Goal: Task Accomplishment & Management: Manage account settings

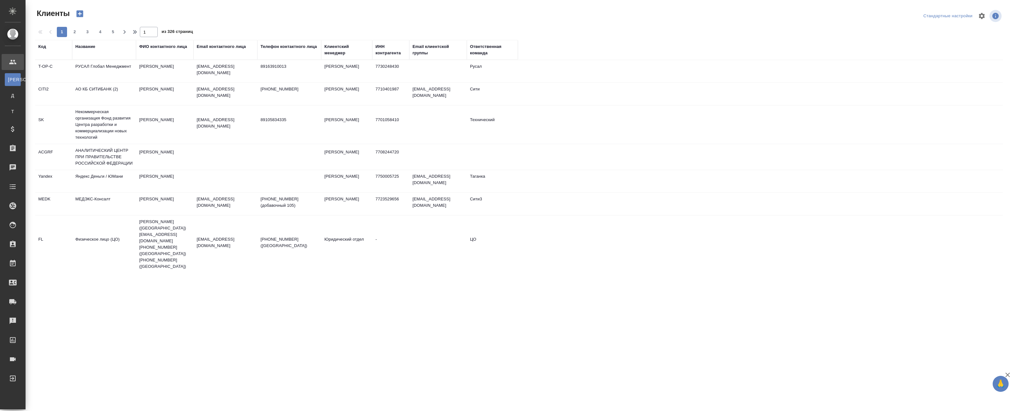
select select "RU"
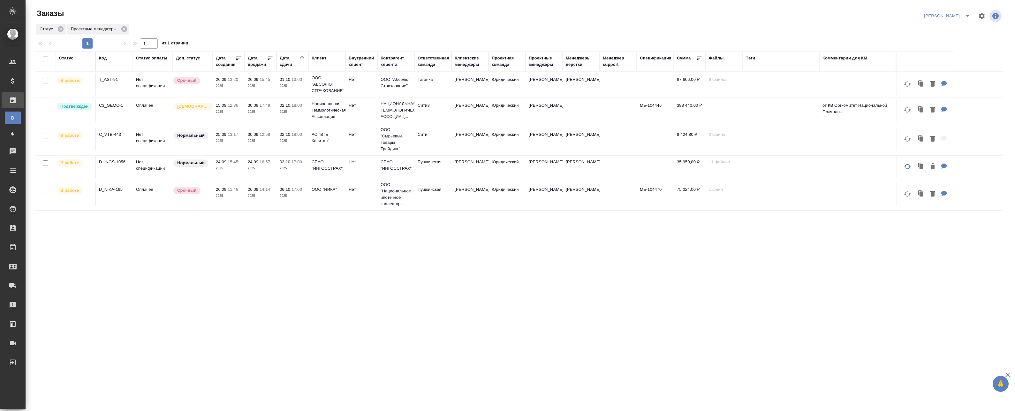
click at [184, 137] on p "Нормальный" at bounding box center [190, 135] width 27 height 6
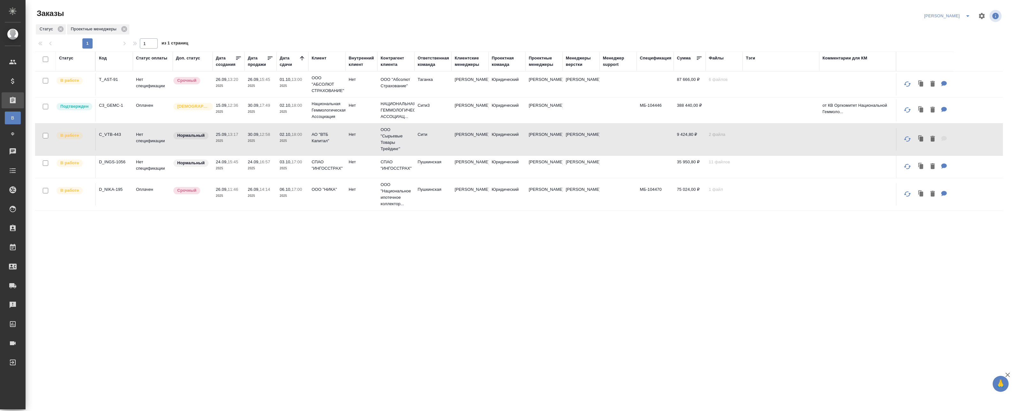
click at [252, 142] on p "2025" at bounding box center [261, 141] width 26 height 6
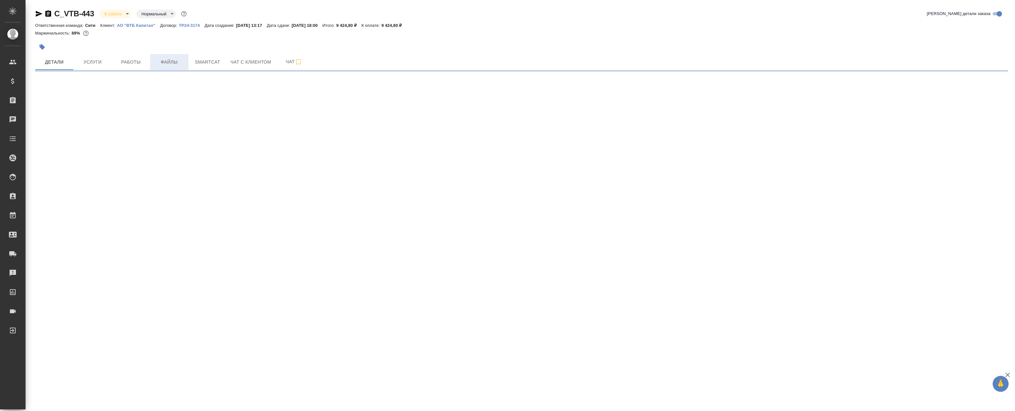
select select "RU"
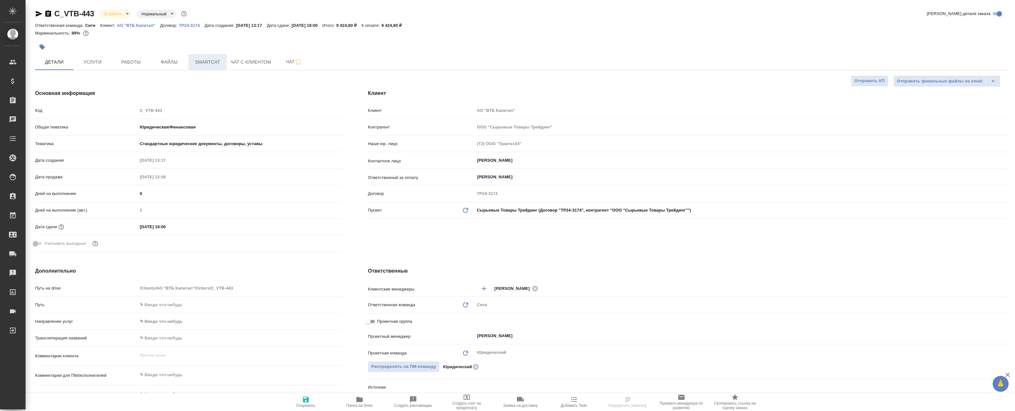
type textarea "x"
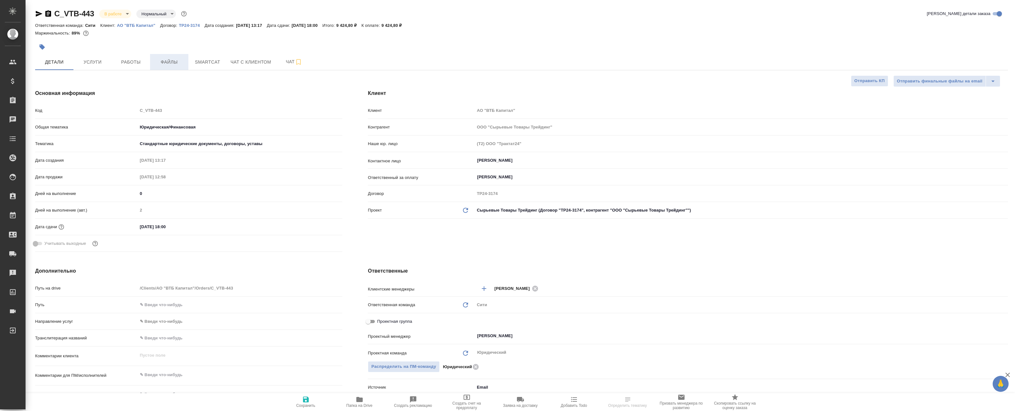
type textarea "x"
click at [165, 64] on span "Файлы" at bounding box center [169, 62] width 31 height 8
click at [193, 60] on span "Smartcat" at bounding box center [207, 62] width 31 height 8
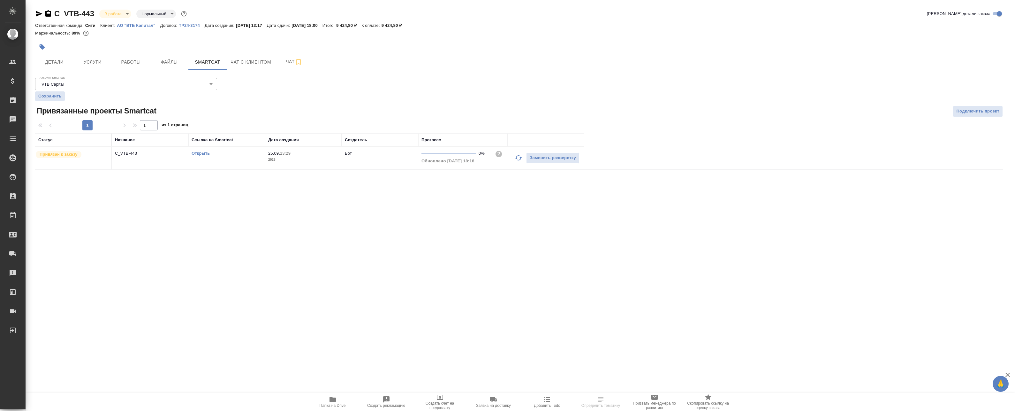
click at [208, 153] on link "Открыть" at bounding box center [201, 153] width 18 height 5
click at [199, 154] on link "Открыть" at bounding box center [201, 153] width 18 height 5
click at [232, 216] on div ".cls-1 fill:#fff; AWATERA Badanyan Artak Клиенты Спецификации Заказы 1 Чаты Tod…" at bounding box center [507, 205] width 1015 height 411
click at [74, 80] on body "🙏 .cls-1 fill:#fff; AWATERA Badanyan Artak Клиенты Спецификации Заказы 1 Чаты T…" at bounding box center [507, 205] width 1015 height 411
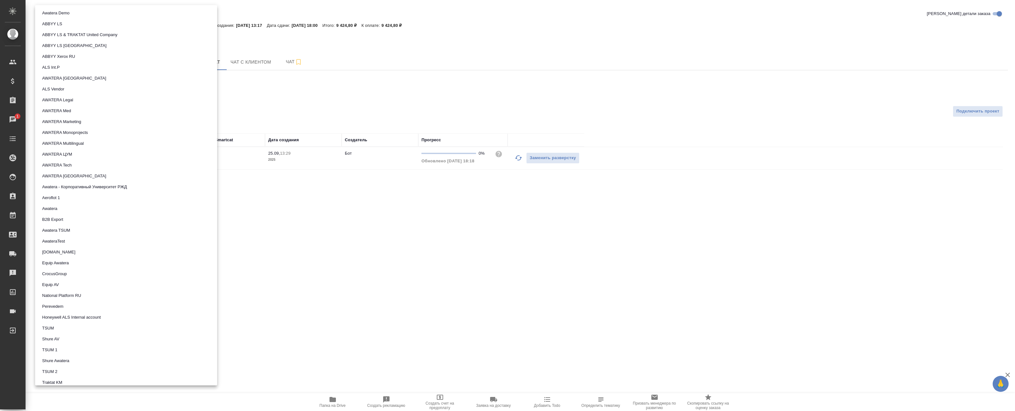
scroll to position [363, 0]
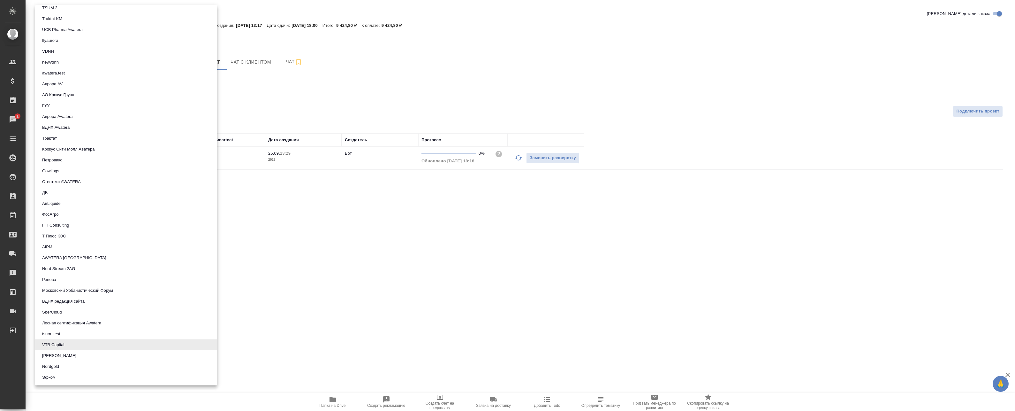
click at [322, 234] on div at bounding box center [507, 205] width 1015 height 411
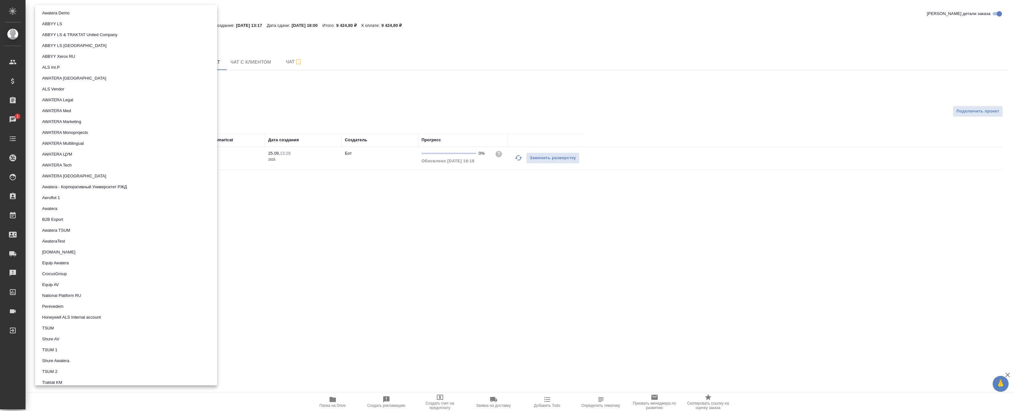
click at [99, 80] on body "🙏 .cls-1 fill:#fff; AWATERA Badanyan Artak Клиенты Спецификации Заказы 1 Чаты T…" at bounding box center [507, 205] width 1015 height 411
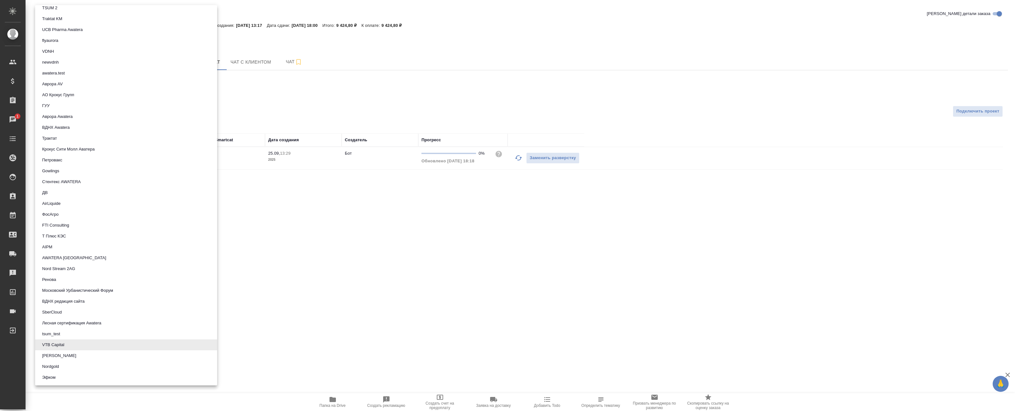
drag, startPoint x: 307, startPoint y: 226, endPoint x: 304, endPoint y: 223, distance: 4.5
click at [307, 226] on div at bounding box center [507, 205] width 1015 height 411
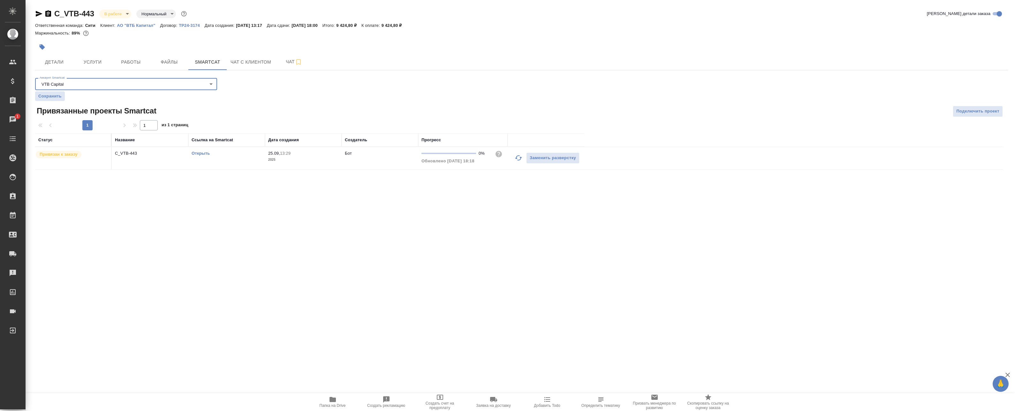
click at [203, 149] on td "Открыть" at bounding box center [226, 158] width 77 height 22
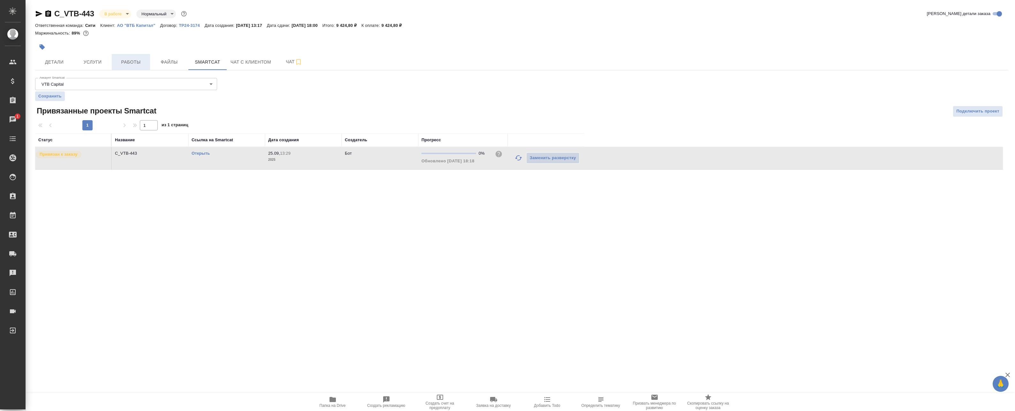
click at [131, 64] on span "Работы" at bounding box center [131, 62] width 31 height 8
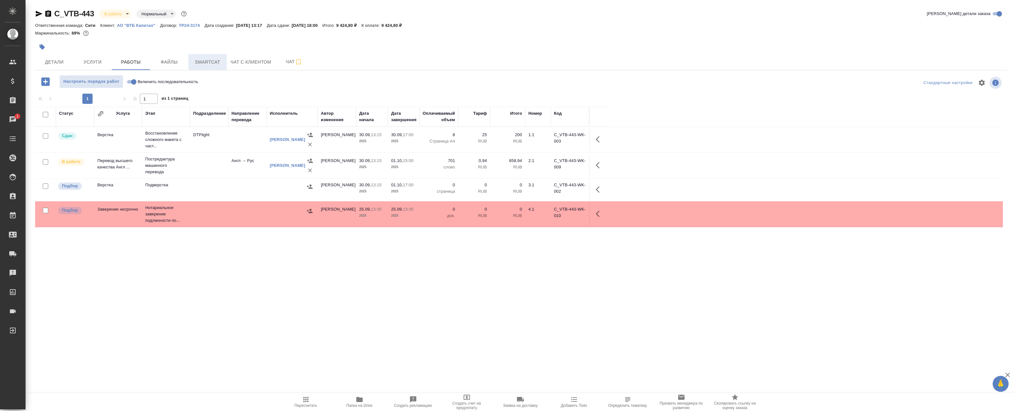
click at [200, 64] on span "Smartcat" at bounding box center [207, 62] width 31 height 8
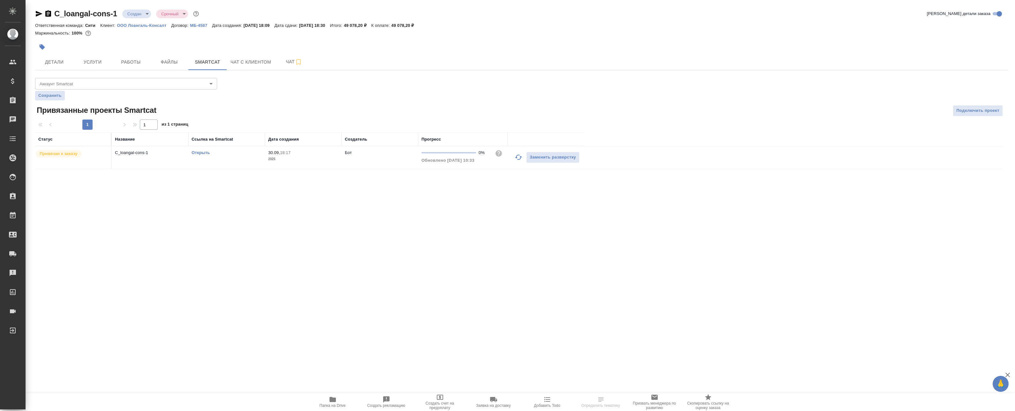
click at [202, 151] on link "Открыть" at bounding box center [201, 152] width 18 height 5
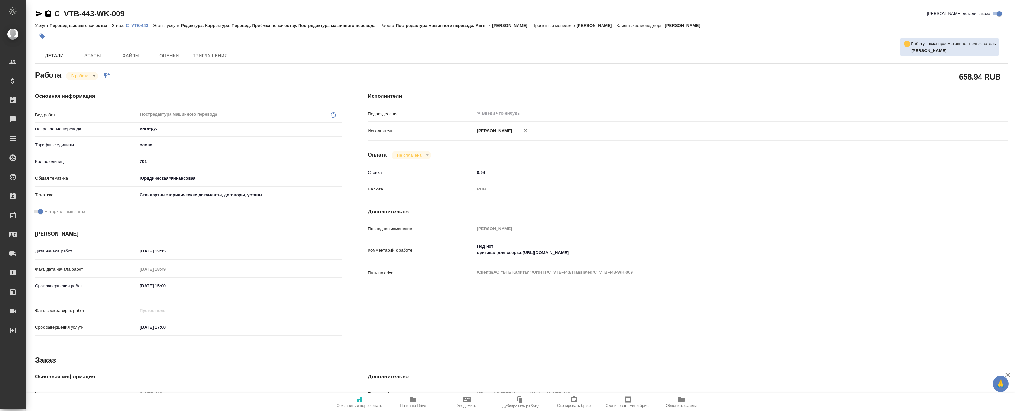
type textarea "x"
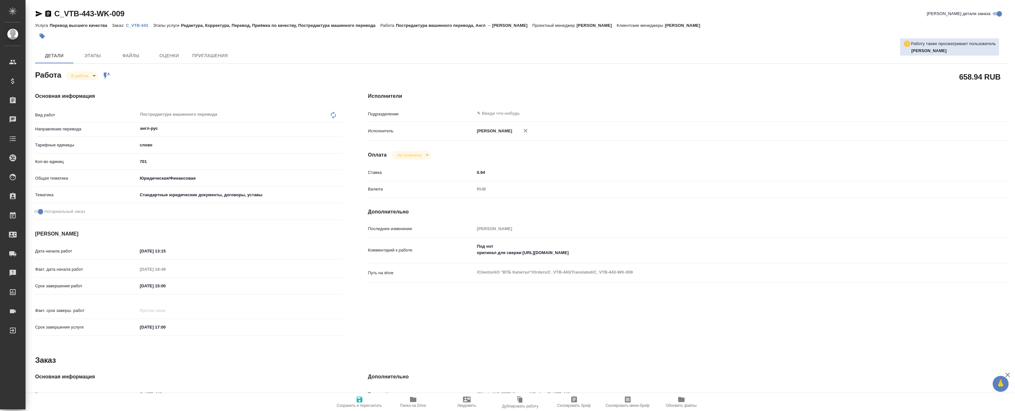
type textarea "x"
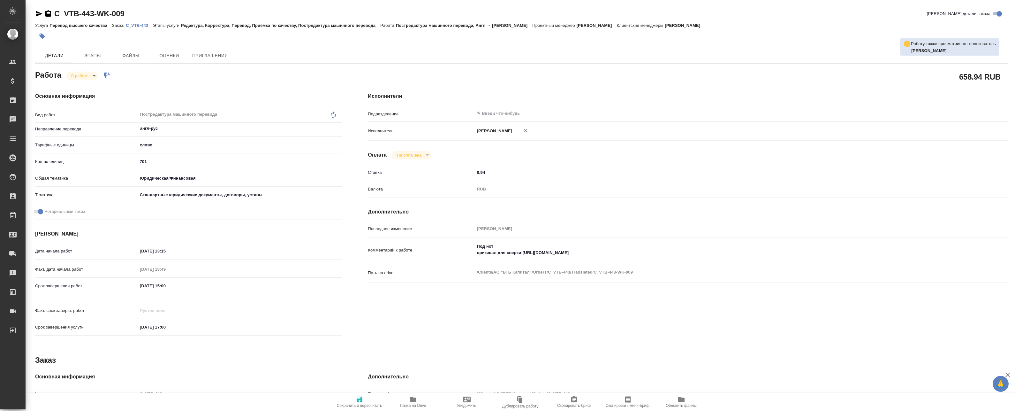
type textarea "x"
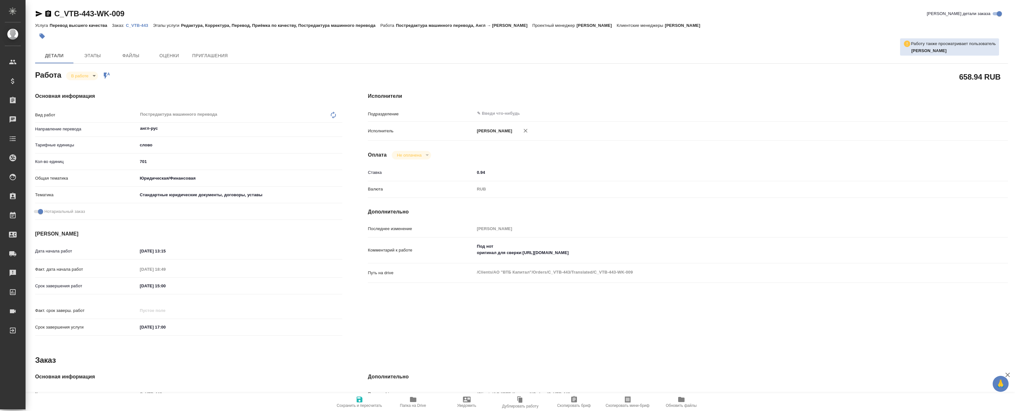
type textarea "x"
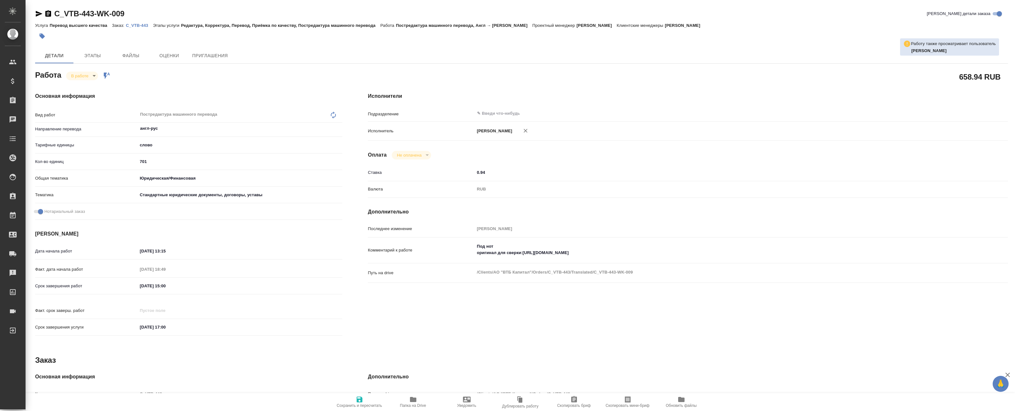
type textarea "x"
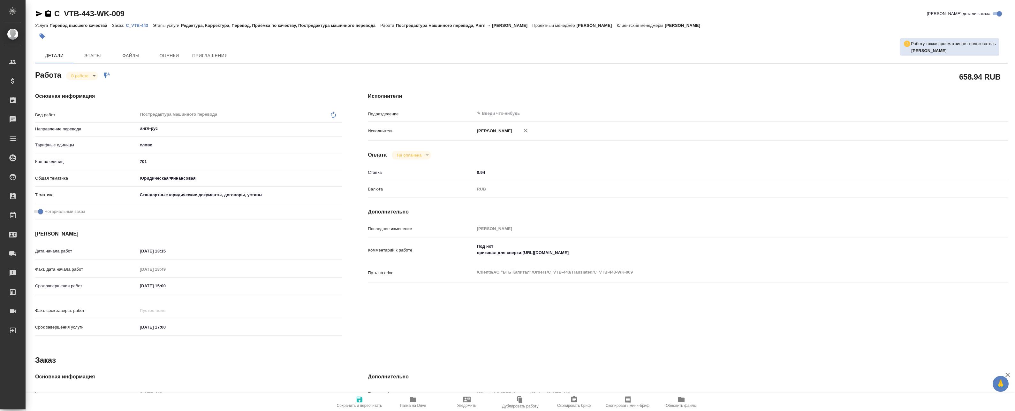
type textarea "x"
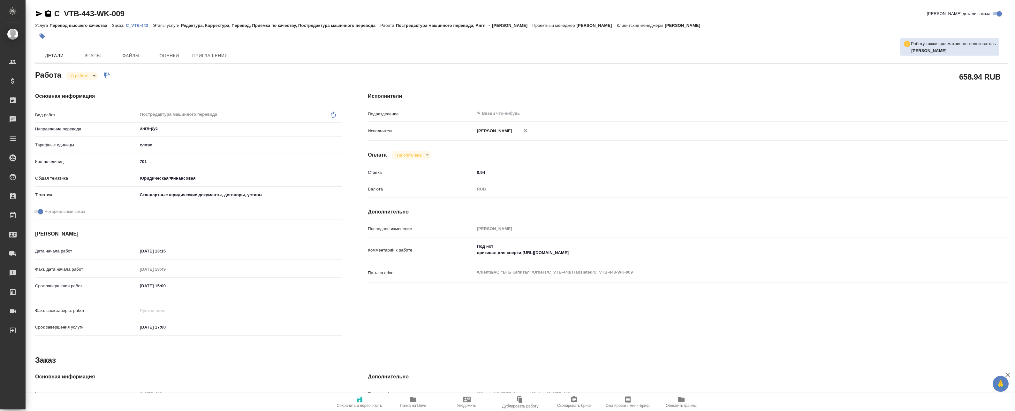
type textarea "x"
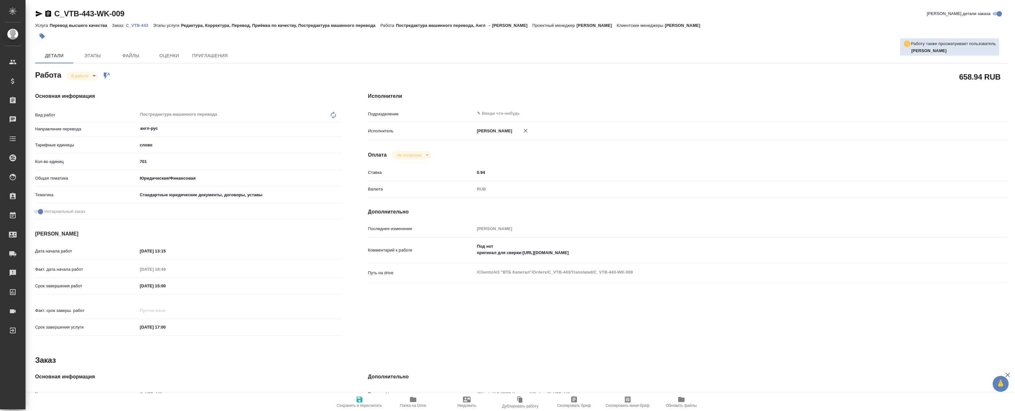
type textarea "x"
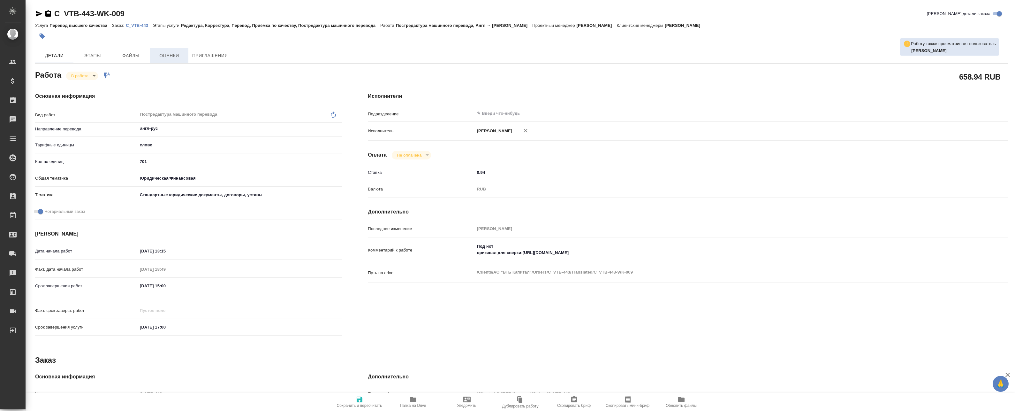
type textarea "x"
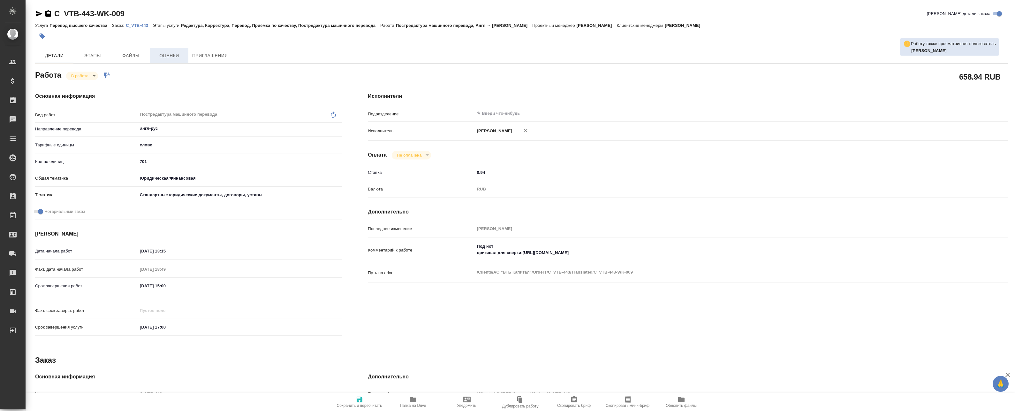
click at [163, 56] on span "Оценки" at bounding box center [169, 56] width 31 height 8
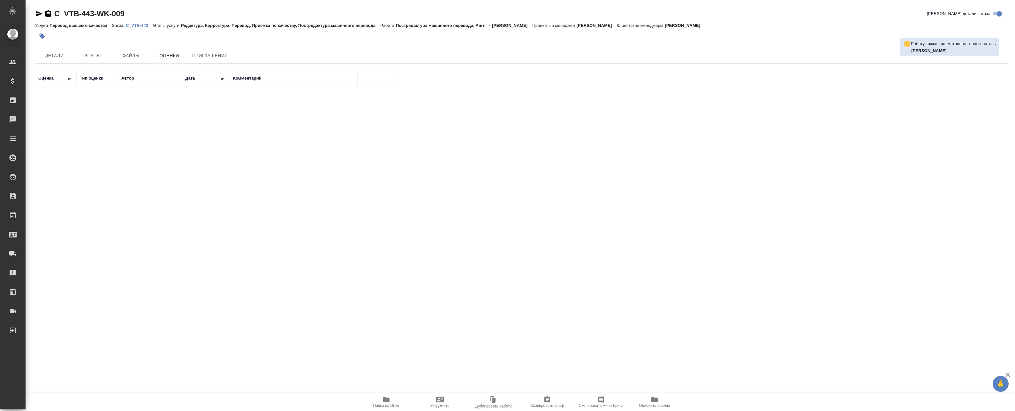
click at [135, 25] on p "C_VTB-443" at bounding box center [139, 25] width 27 height 5
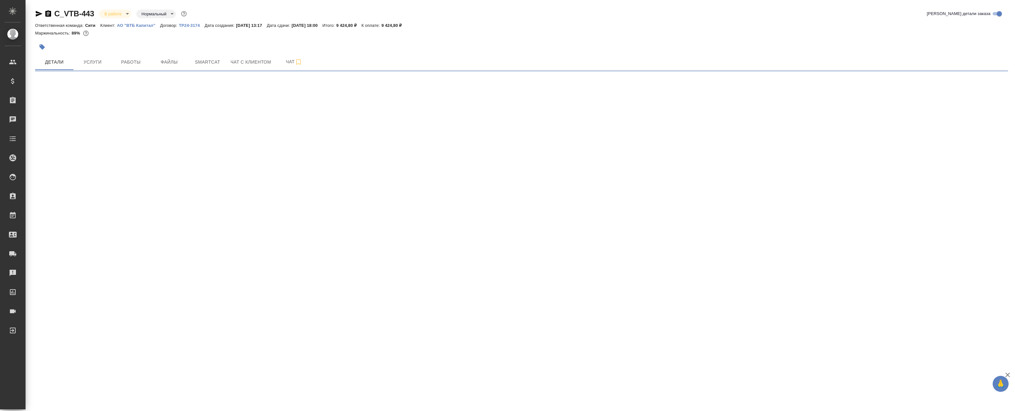
select select "RU"
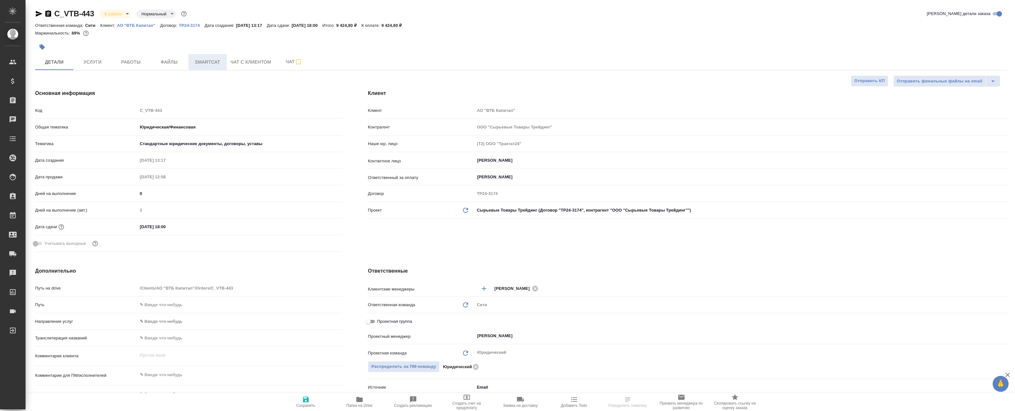
click at [200, 59] on span "Smartcat" at bounding box center [207, 62] width 31 height 8
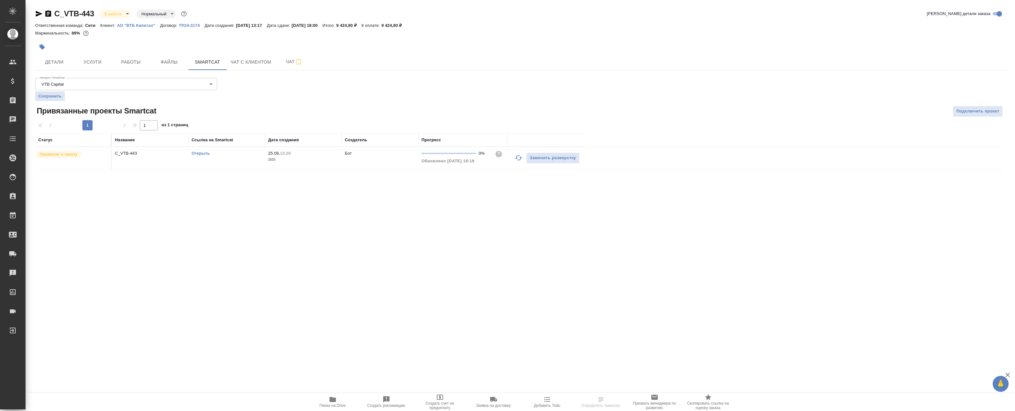
click at [202, 153] on link "Открыть" at bounding box center [201, 153] width 18 height 5
click at [196, 175] on link "Открыть" at bounding box center [201, 175] width 18 height 5
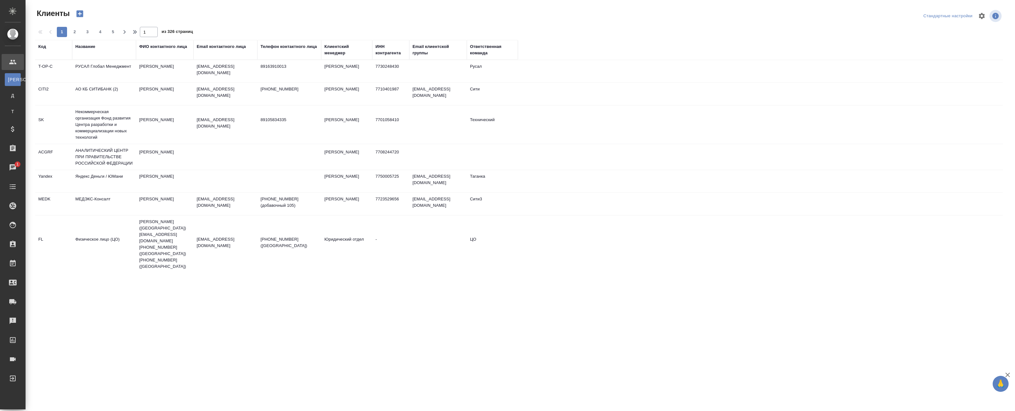
select select "RU"
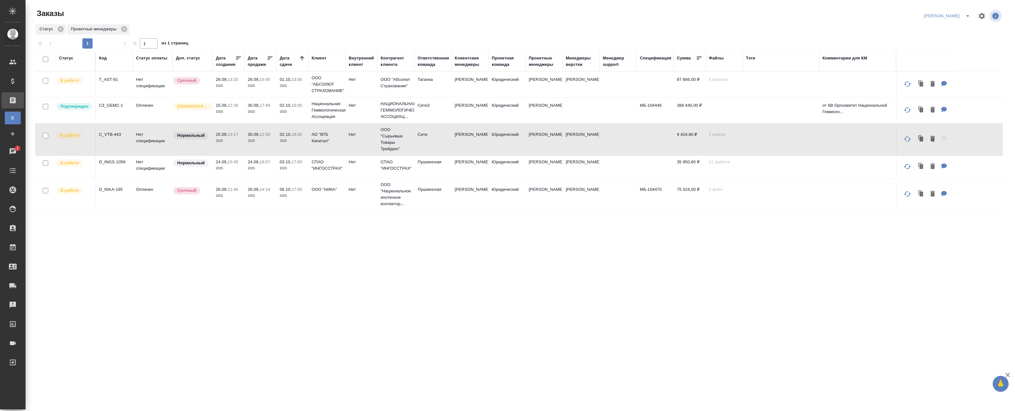
click at [300, 57] on icon at bounding box center [302, 58] width 6 height 6
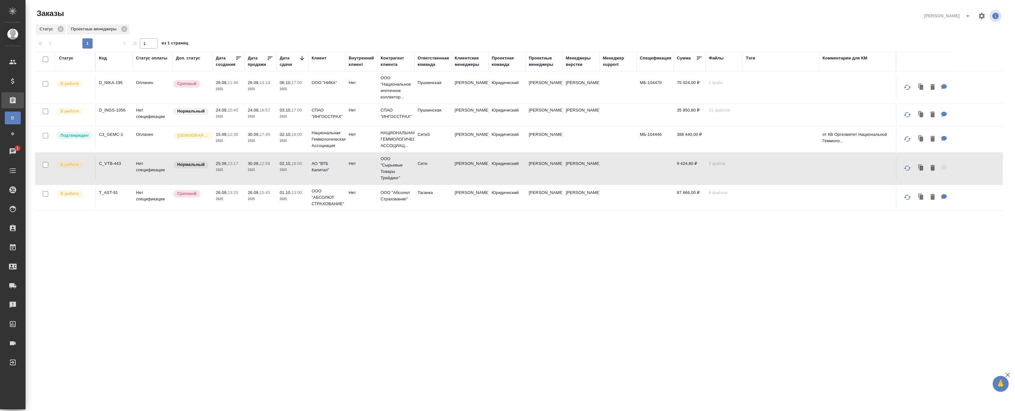
click at [303, 57] on icon at bounding box center [302, 58] width 6 height 6
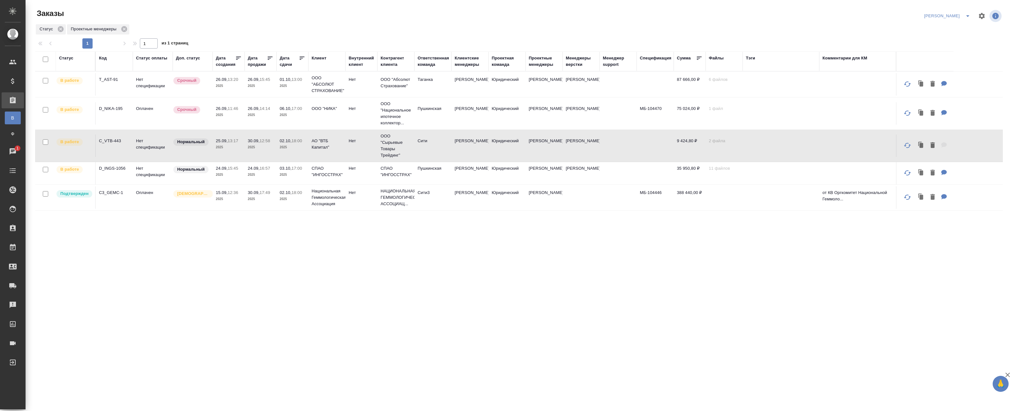
click at [297, 84] on p "2025" at bounding box center [293, 86] width 26 height 6
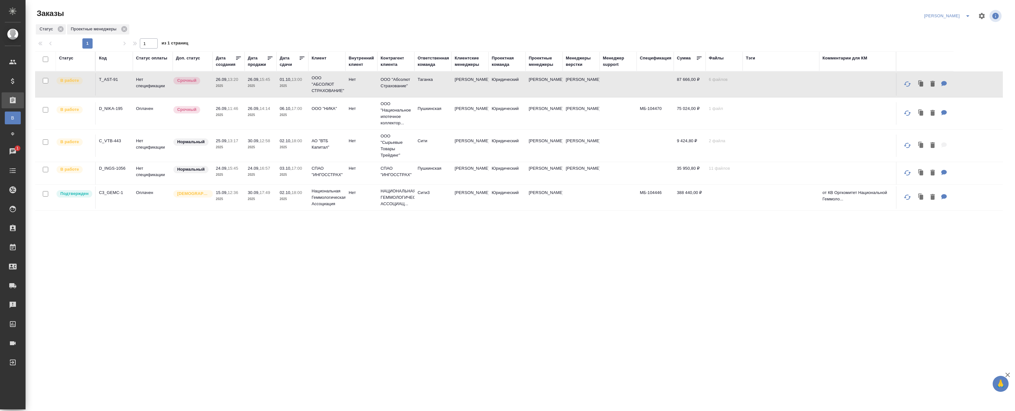
click at [297, 84] on p "2025" at bounding box center [293, 86] width 26 height 6
click at [315, 251] on div "Статус Код Статус оплаты Доп. статус Дата создания Дата продажи Дата сдачи Клие…" at bounding box center [519, 242] width 968 height 383
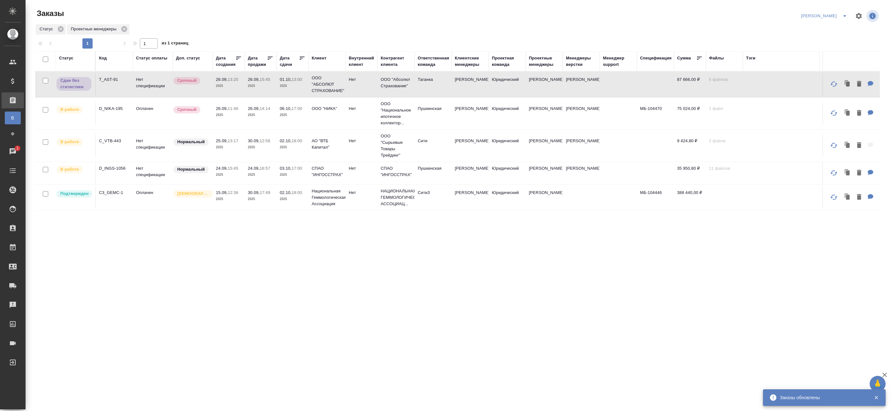
click at [250, 115] on p "2025" at bounding box center [261, 115] width 26 height 6
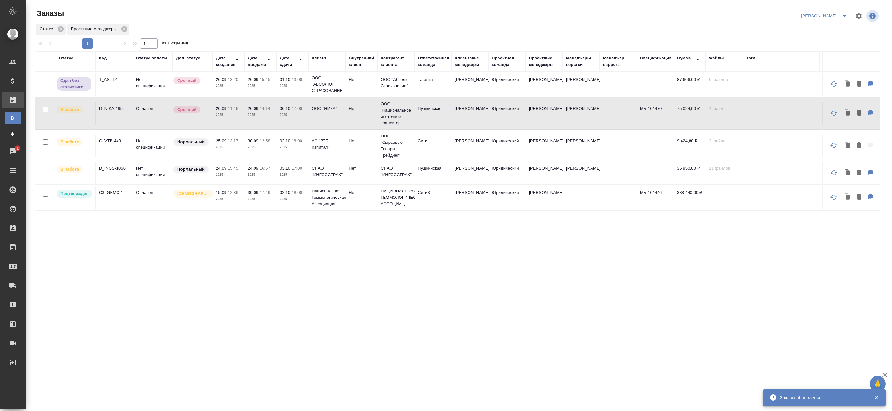
click at [296, 118] on td "06.10, 17:00 2025" at bounding box center [293, 113] width 32 height 22
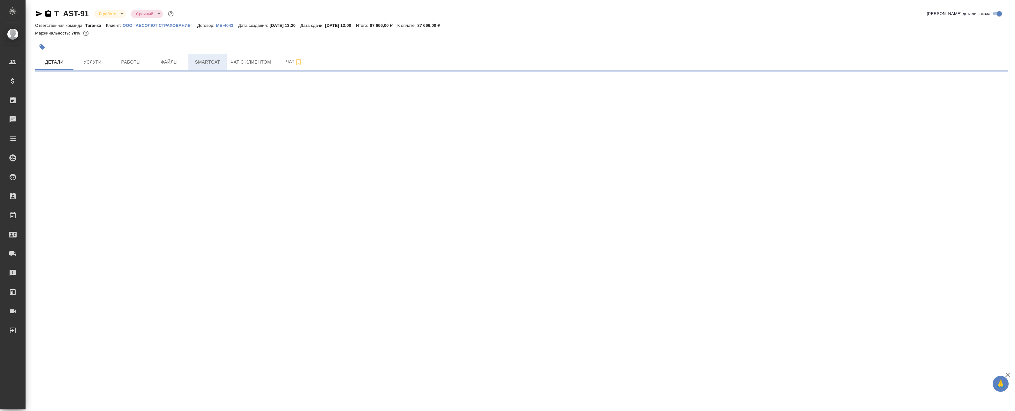
select select "RU"
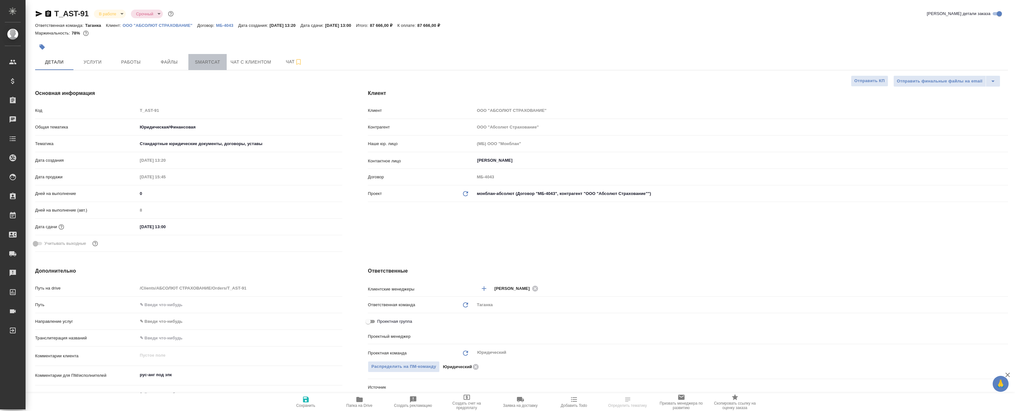
click at [209, 58] on span "Smartcat" at bounding box center [207, 62] width 31 height 8
type textarea "x"
type input "[PERSON_NAME]"
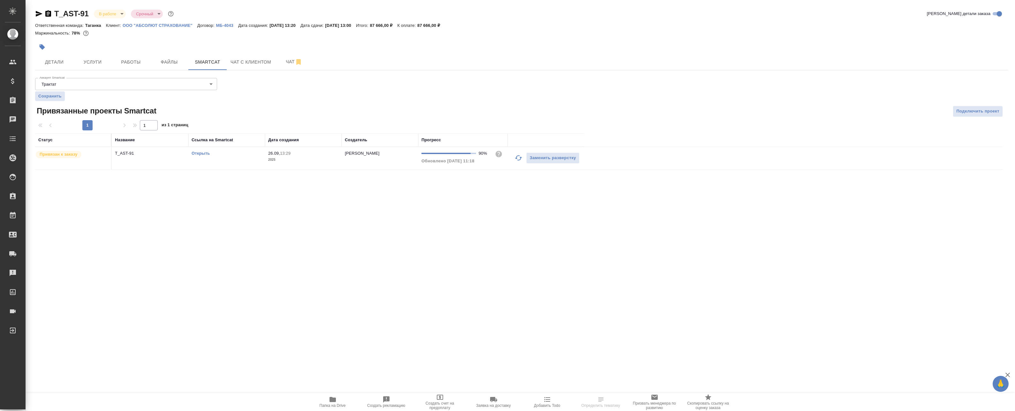
click at [522, 159] on icon "button" at bounding box center [519, 158] width 8 height 8
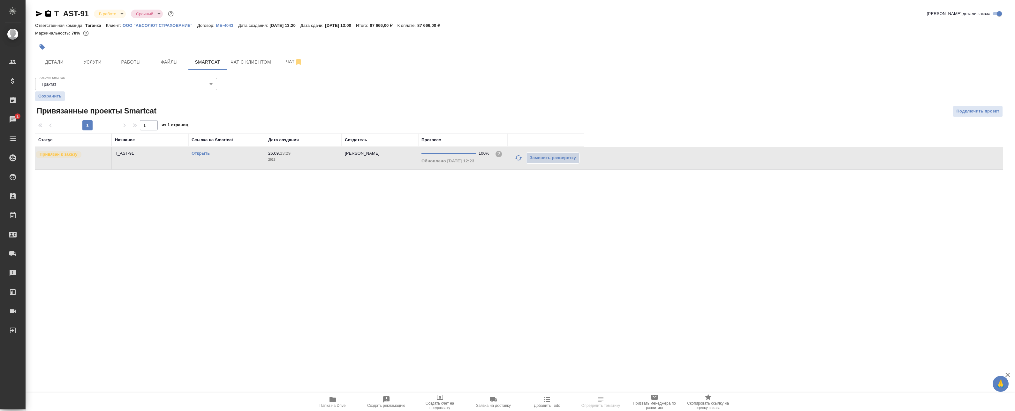
click at [203, 155] on link "Открыть" at bounding box center [201, 153] width 18 height 5
click at [133, 61] on span "Работы" at bounding box center [131, 62] width 31 height 8
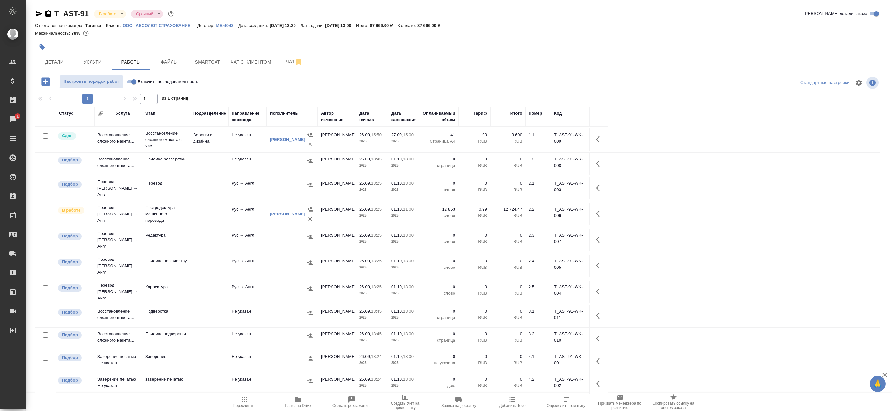
click at [304, 400] on span "Папка на Drive" at bounding box center [298, 401] width 46 height 12
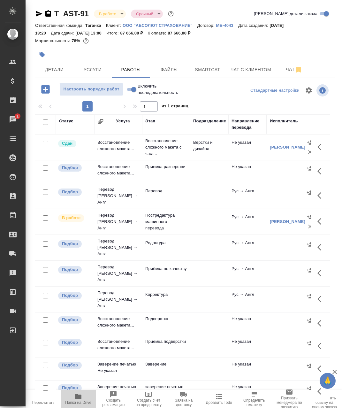
click at [85, 400] on span "Папка на Drive" at bounding box center [77, 398] width 27 height 12
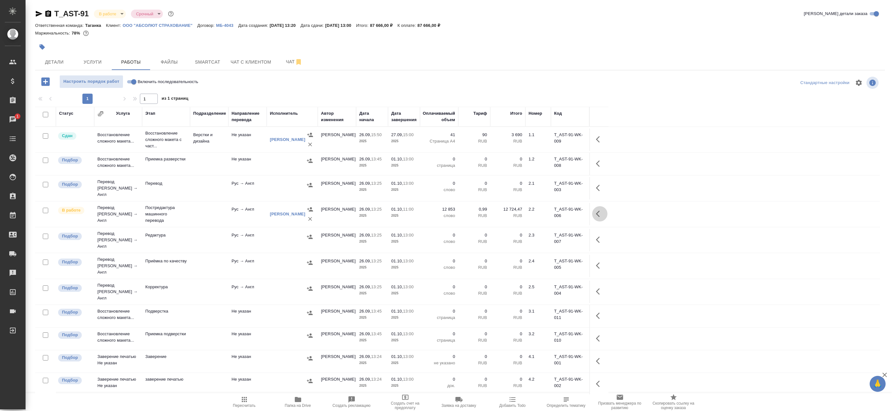
click at [596, 210] on icon "button" at bounding box center [598, 213] width 4 height 6
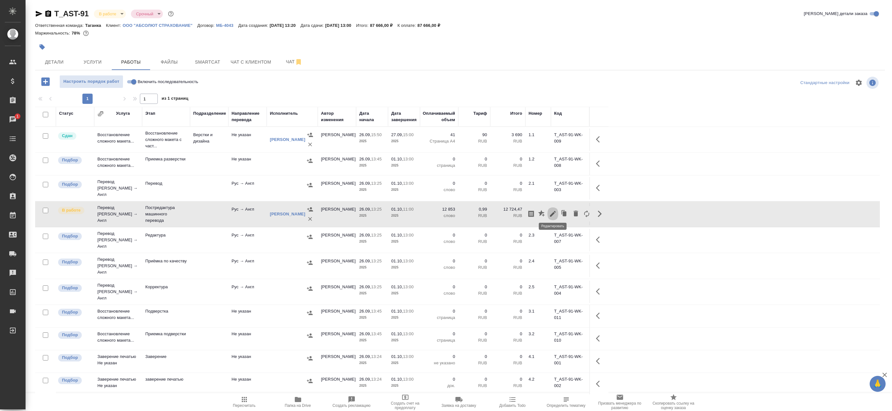
click at [556, 210] on icon "button" at bounding box center [553, 214] width 8 height 8
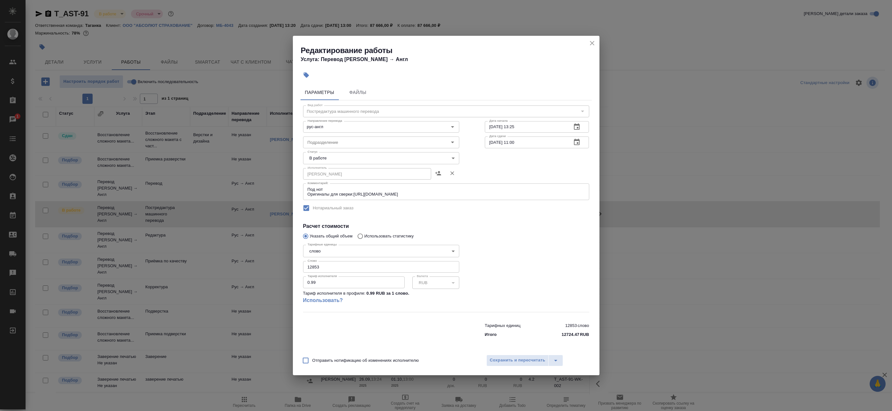
click at [364, 160] on body "🙏 .cls-1 fill:#fff; AWATERA Badanyan Artak Клиенты Спецификации Заказы 1 Чаты T…" at bounding box center [446, 205] width 892 height 411
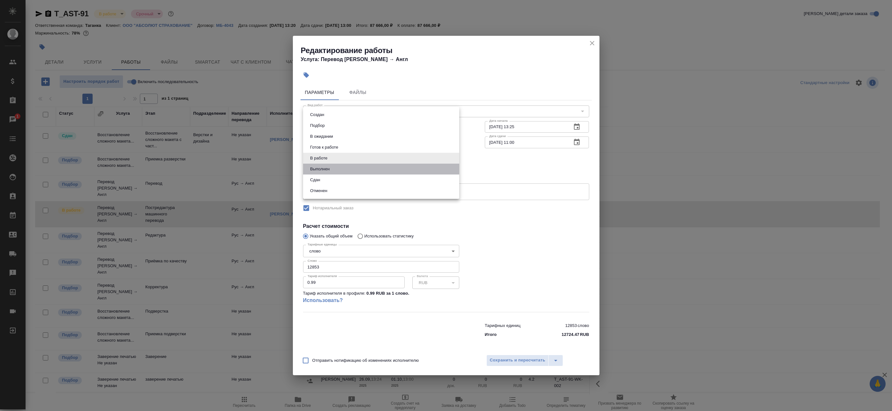
click at [352, 172] on li "Выполнен" at bounding box center [381, 168] width 156 height 11
type input "completed"
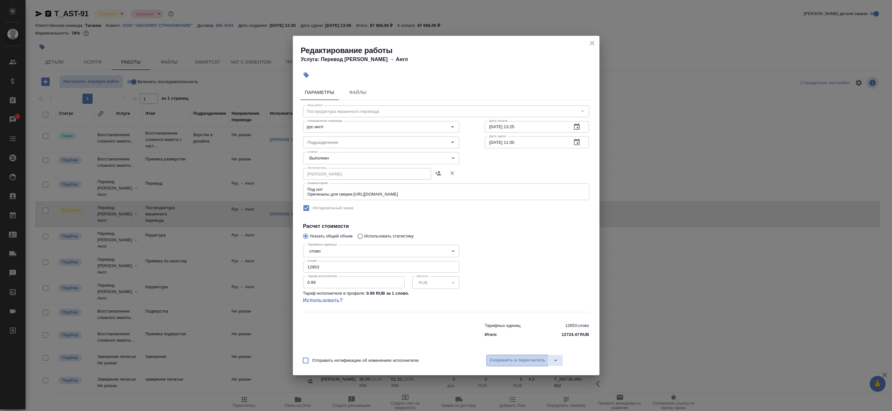
click at [506, 358] on span "Сохранить и пересчитать" at bounding box center [518, 359] width 56 height 7
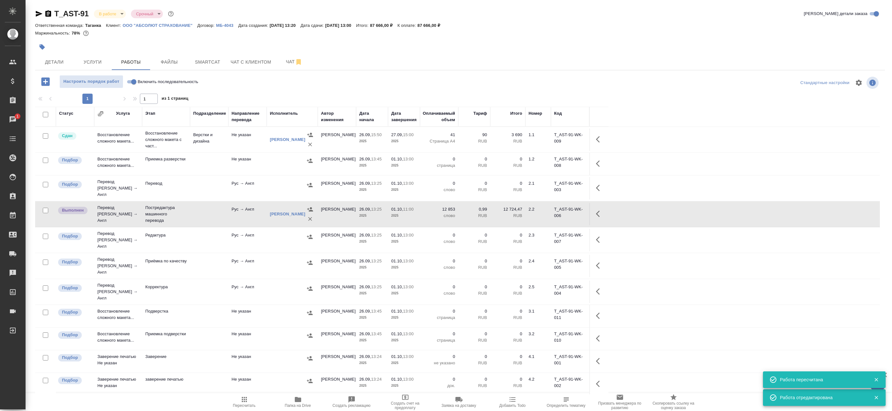
click at [46, 116] on input "checkbox" at bounding box center [45, 114] width 5 height 5
checkbox input "true"
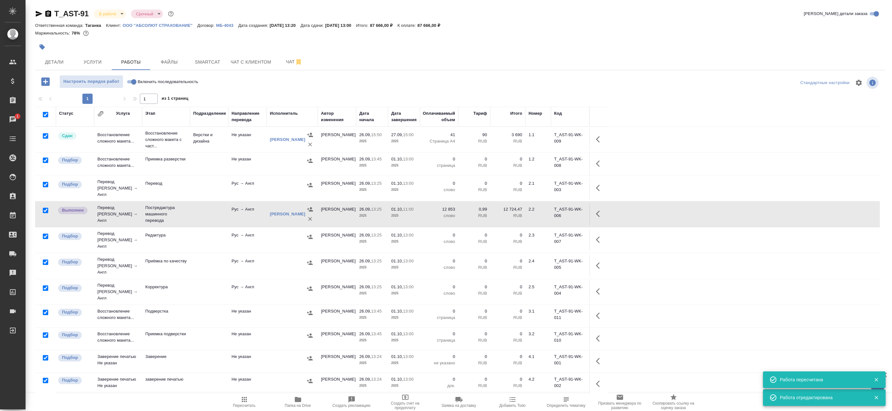
checkbox input "true"
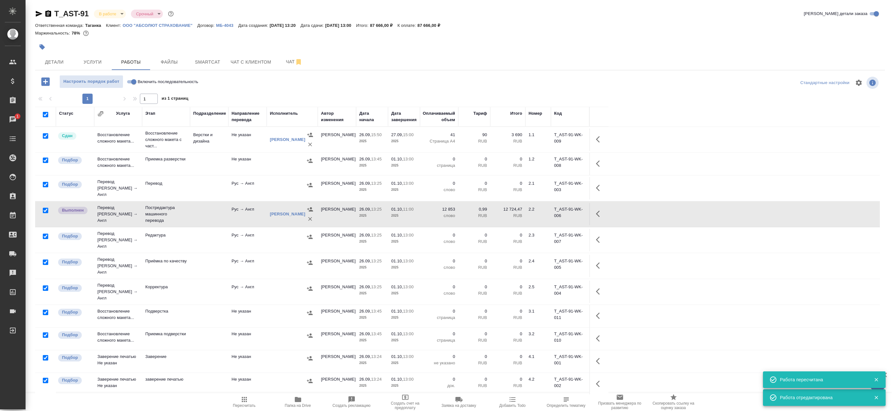
checkbox input "true"
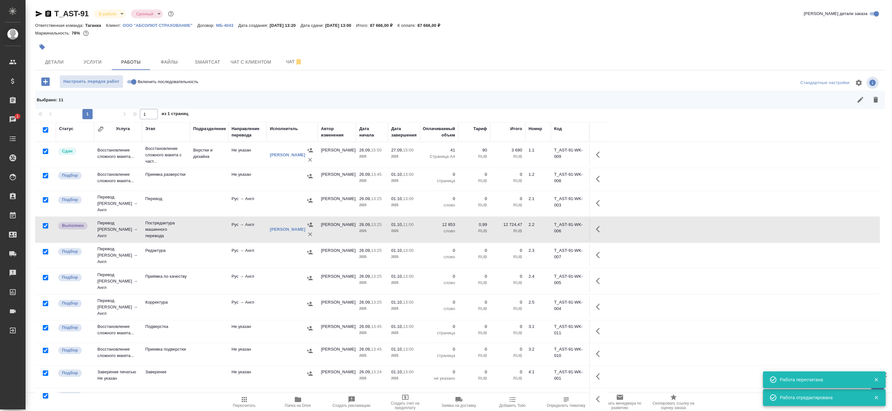
click at [45, 223] on input "checkbox" at bounding box center [45, 225] width 5 height 5
checkbox input "false"
click at [45, 153] on input "checkbox" at bounding box center [45, 150] width 5 height 5
checkbox input "false"
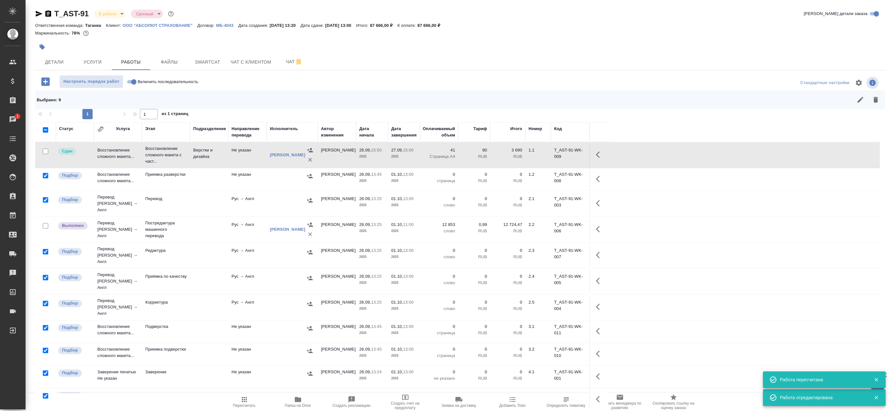
scroll to position [15, 0]
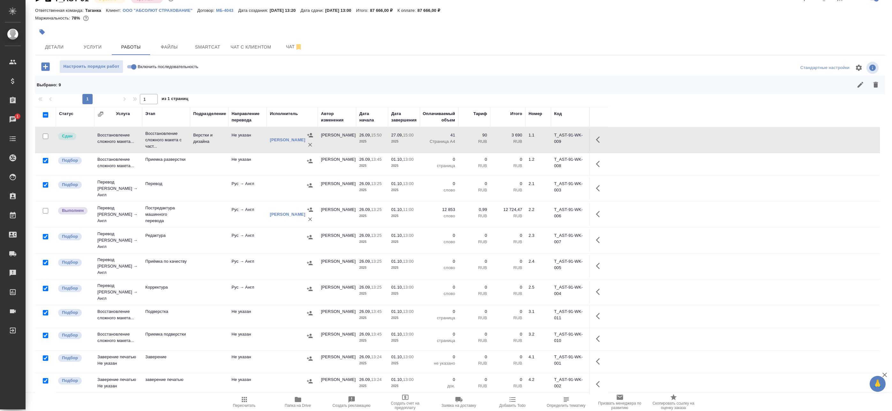
click at [45, 378] on input "checkbox" at bounding box center [45, 380] width 5 height 5
checkbox input "false"
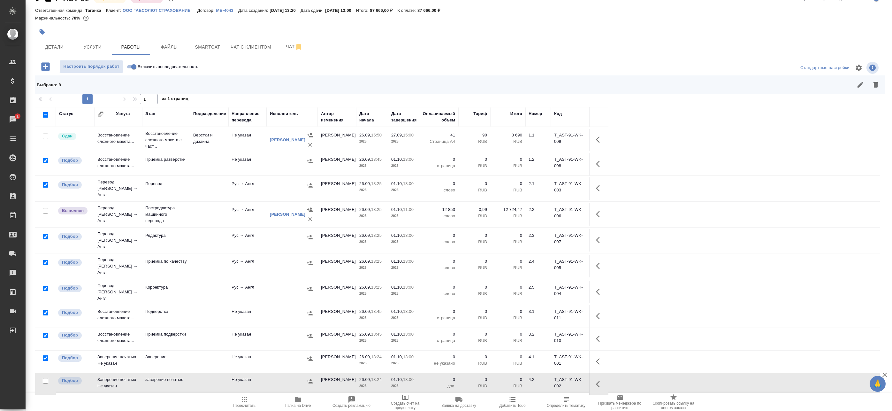
click at [44, 355] on input "checkbox" at bounding box center [45, 357] width 5 height 5
checkbox input "false"
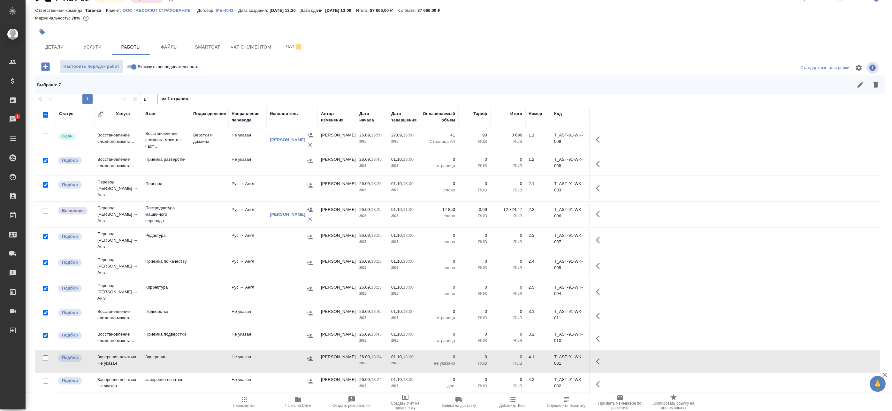
scroll to position [0, 0]
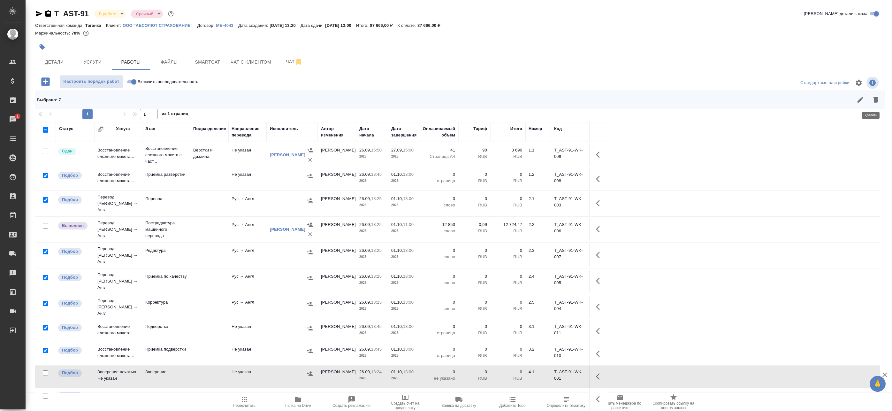
drag, startPoint x: 871, startPoint y: 98, endPoint x: 811, endPoint y: 112, distance: 62.3
click at [873, 98] on icon "button" at bounding box center [875, 100] width 4 height 6
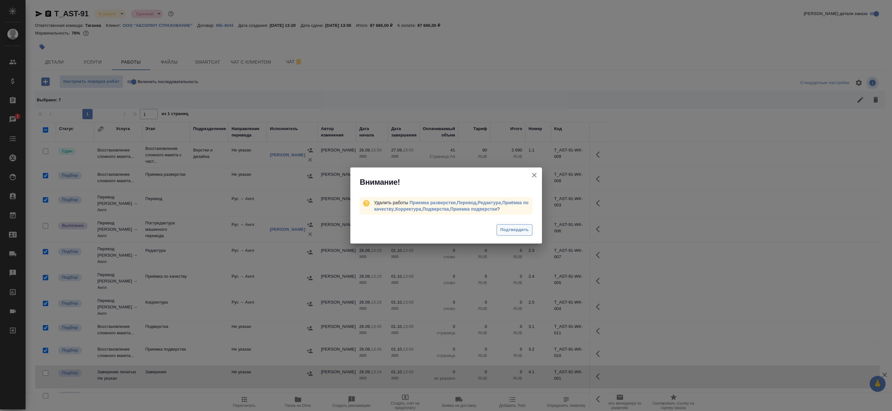
click at [520, 229] on span "Подтвердить" at bounding box center [514, 229] width 28 height 7
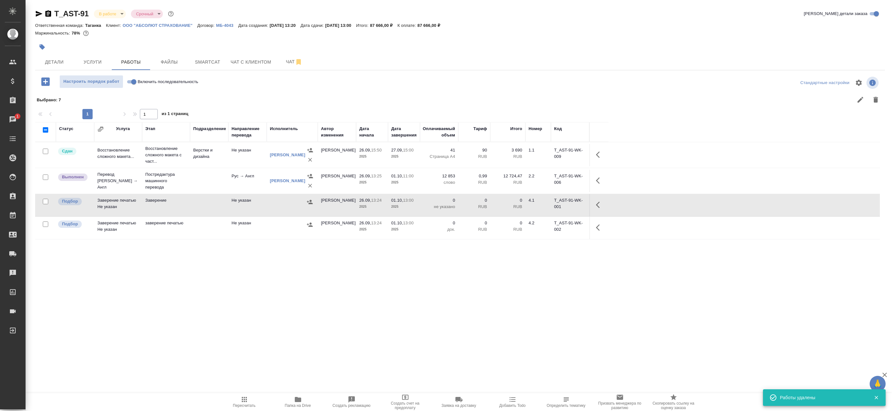
click at [595, 177] on button "button" at bounding box center [599, 180] width 15 height 15
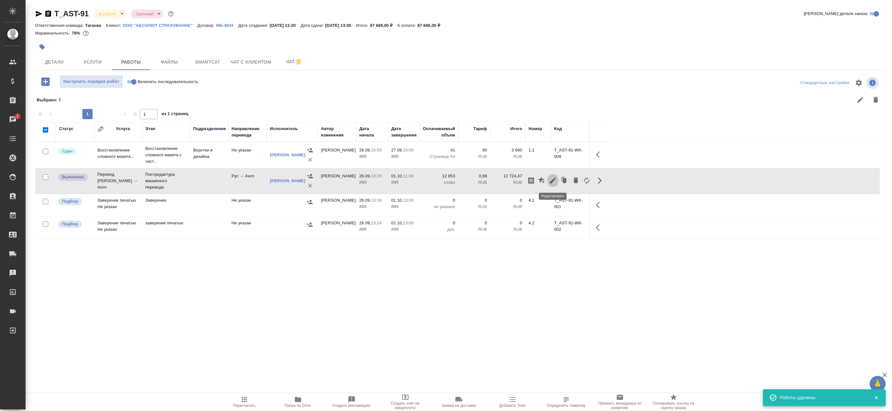
click at [550, 180] on icon "button" at bounding box center [553, 181] width 8 height 8
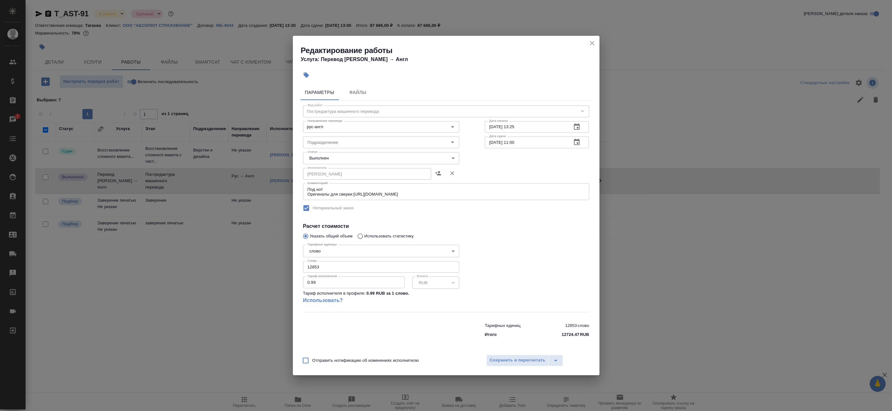
click at [355, 157] on body "🙏 .cls-1 fill:#fff; AWATERA Badanyan Artak Клиенты Спецификации Заказы 1 Чаты T…" at bounding box center [446, 205] width 892 height 411
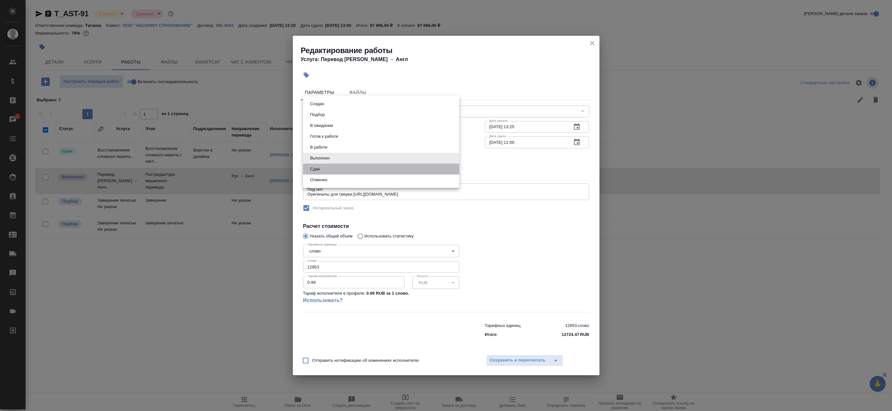
click at [340, 168] on li "Сдан" at bounding box center [381, 168] width 156 height 11
type input "closed"
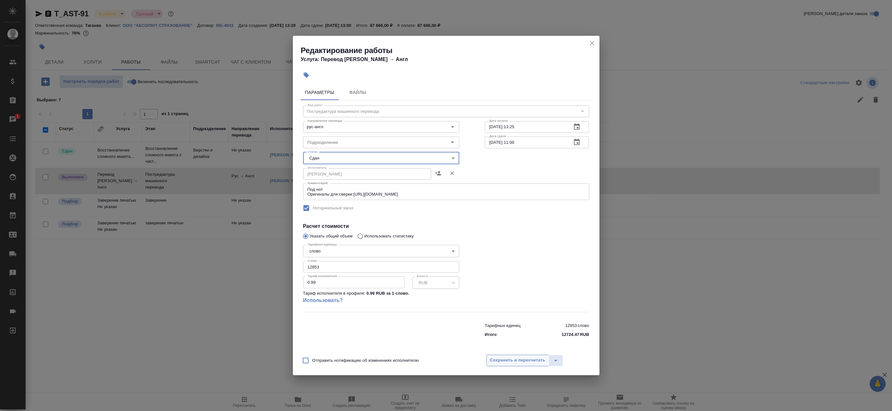
click at [519, 361] on span "Сохранить и пересчитать" at bounding box center [518, 359] width 56 height 7
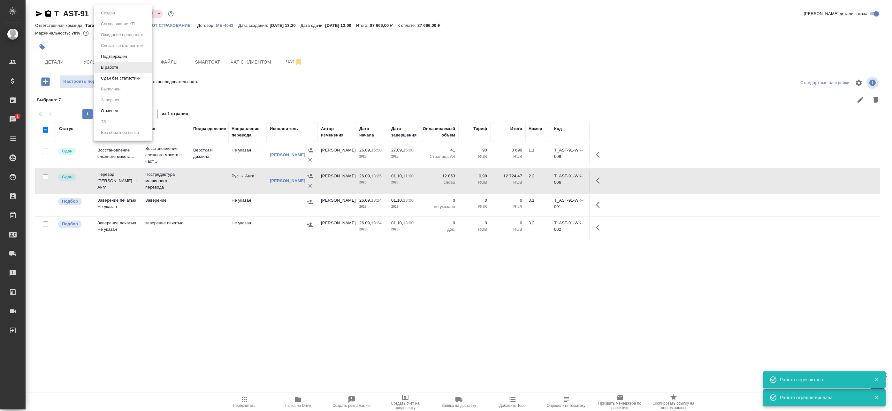
click at [118, 16] on body "🙏 .cls-1 fill:#fff; AWATERA Badanyan Artak Клиенты Спецификации Заказы 1 Чаты T…" at bounding box center [446, 205] width 892 height 411
click at [110, 78] on button "Сдан без статистики" at bounding box center [120, 78] width 43 height 7
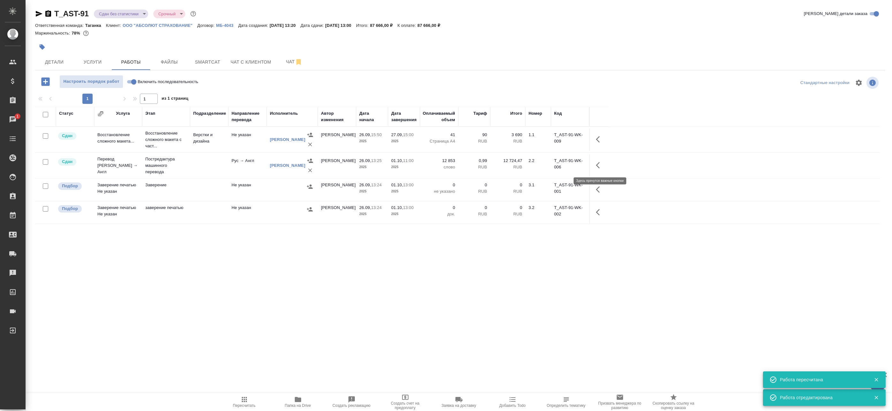
click at [595, 168] on button "button" at bounding box center [599, 164] width 15 height 15
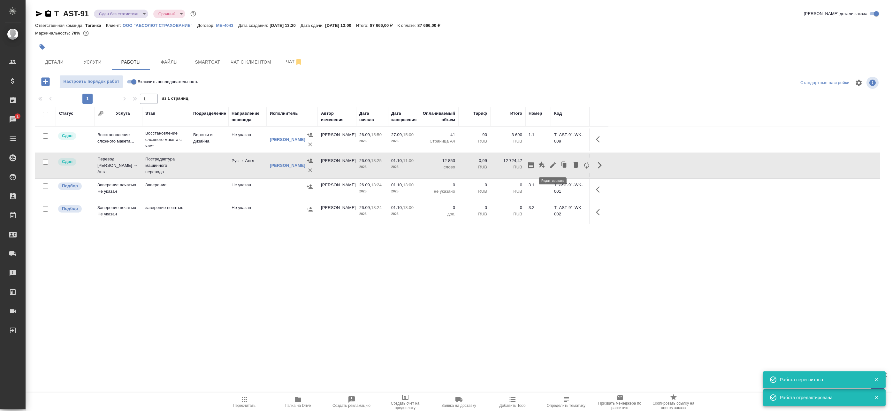
click at [553, 168] on icon "button" at bounding box center [553, 165] width 8 height 8
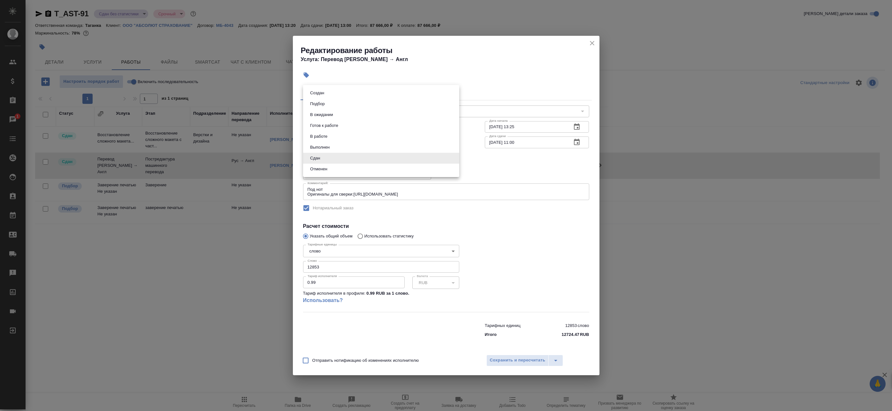
click at [358, 157] on body "🙏 .cls-1 fill:#fff; AWATERA Badanyan Artak Клиенты Спецификации Заказы 1 Чаты T…" at bounding box center [446, 205] width 892 height 411
click at [345, 143] on li "Выполнен" at bounding box center [381, 147] width 156 height 11
type input "completed"
click at [509, 362] on span "Сохранить и пересчитать" at bounding box center [518, 359] width 56 height 7
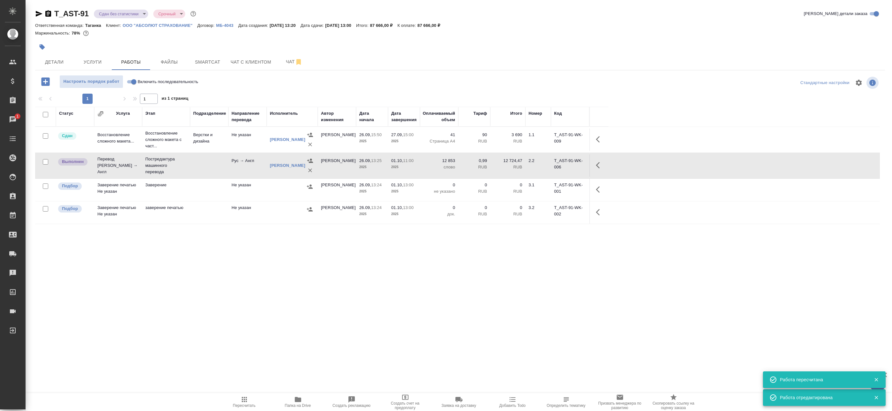
click at [39, 12] on icon "button" at bounding box center [39, 14] width 8 height 8
click at [50, 69] on button "Детали" at bounding box center [54, 62] width 38 height 16
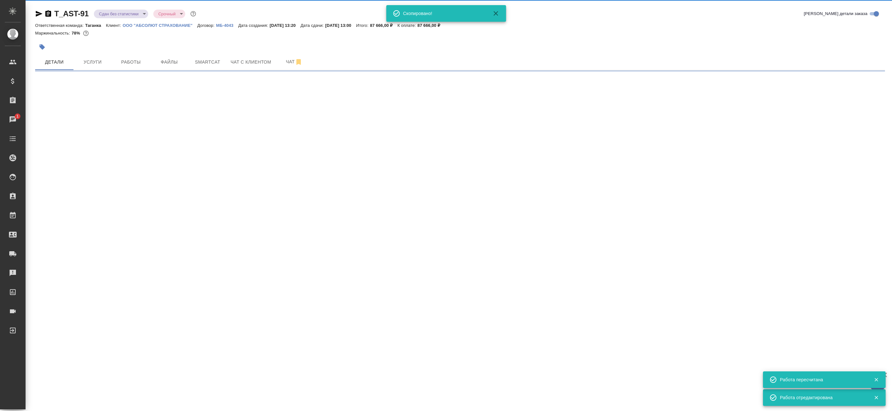
select select "RU"
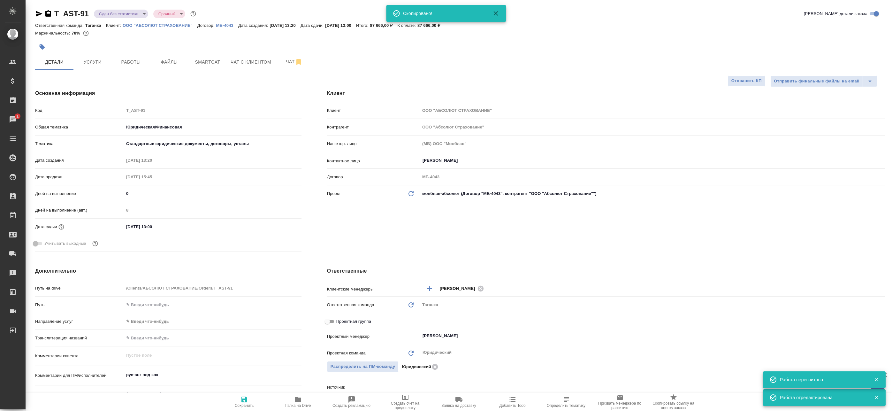
type textarea "x"
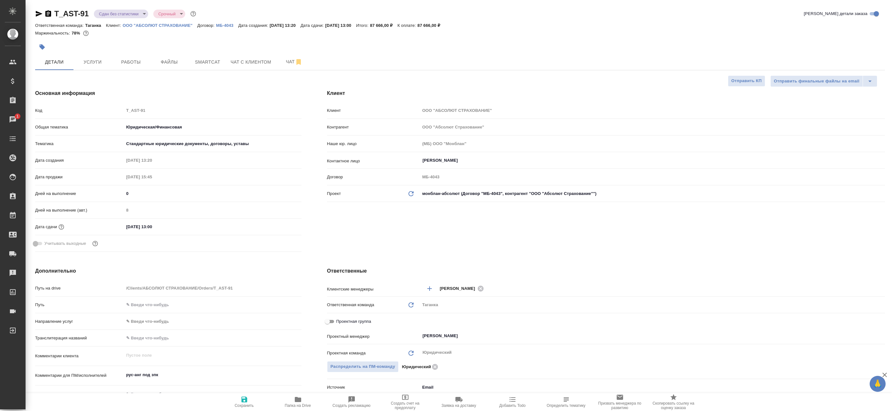
type textarea "x"
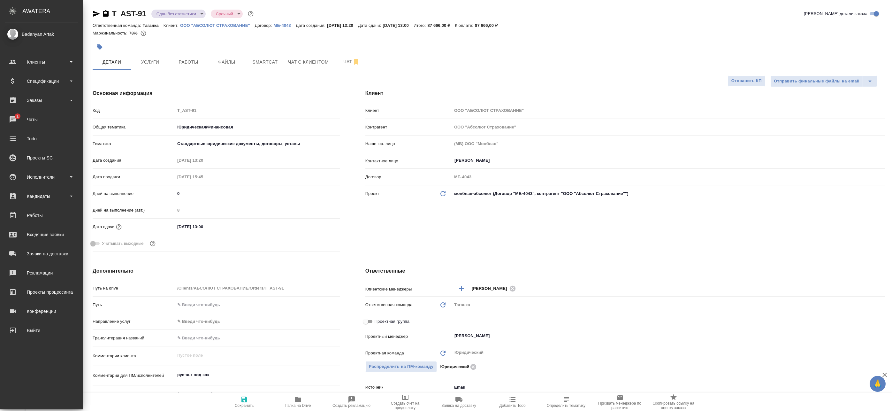
type textarea "x"
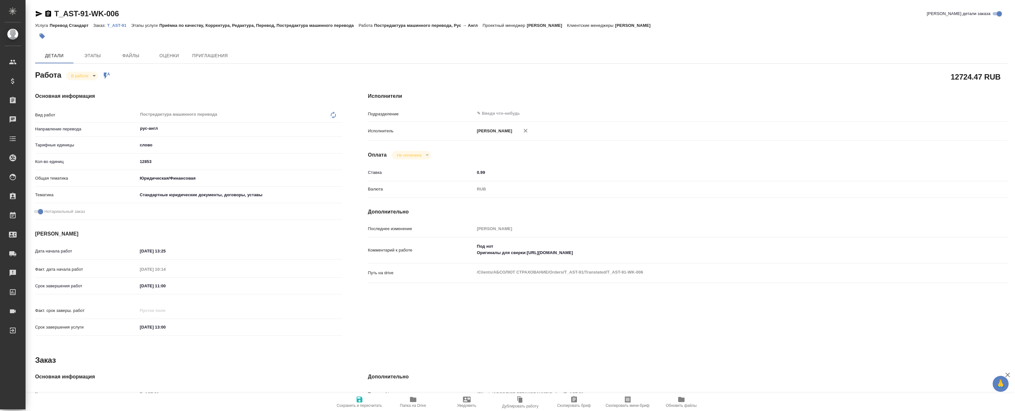
type textarea "x"
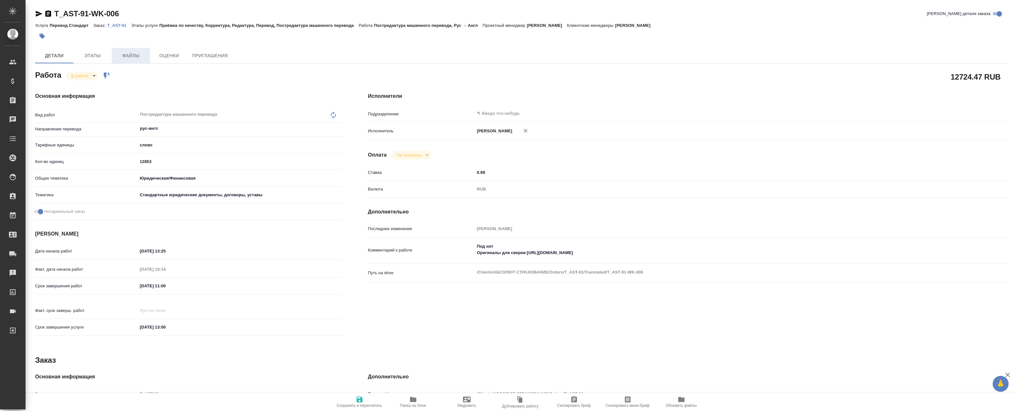
type textarea "x"
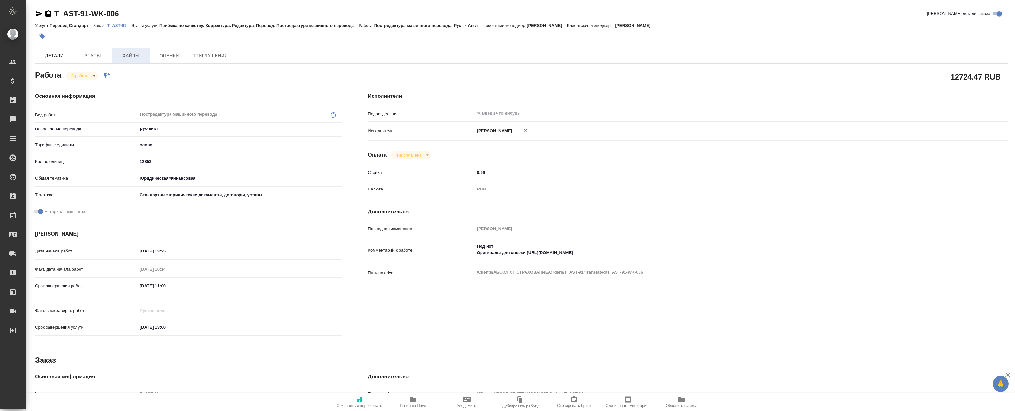
type textarea "x"
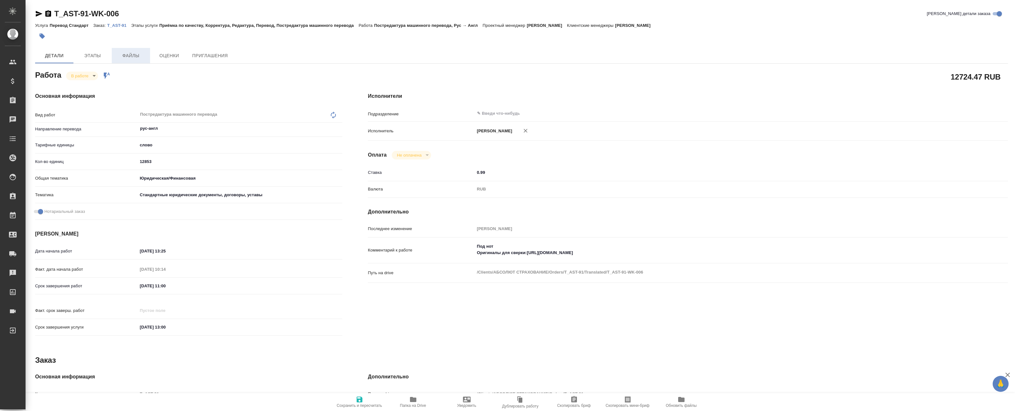
click at [120, 55] on span "Файлы" at bounding box center [131, 56] width 31 height 8
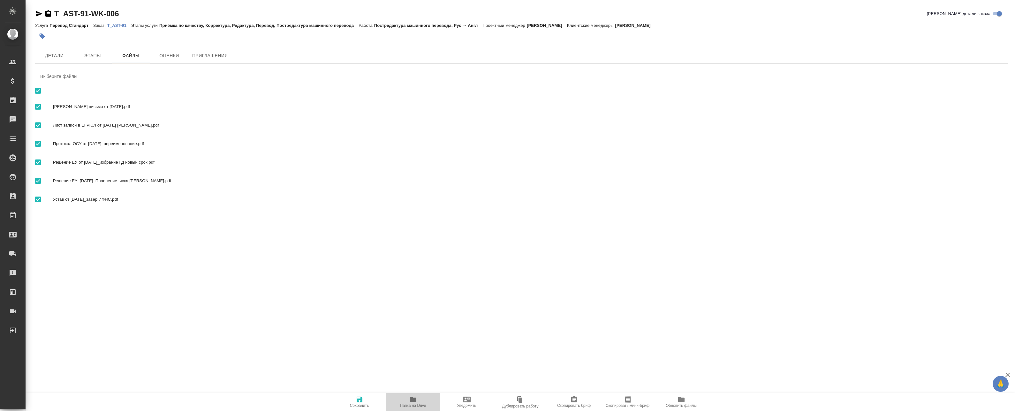
click at [409, 400] on icon "button" at bounding box center [413, 399] width 8 height 8
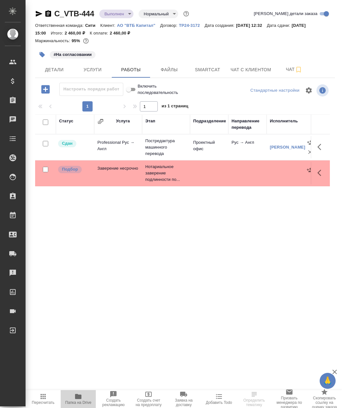
click at [79, 398] on icon "button" at bounding box center [78, 396] width 6 height 5
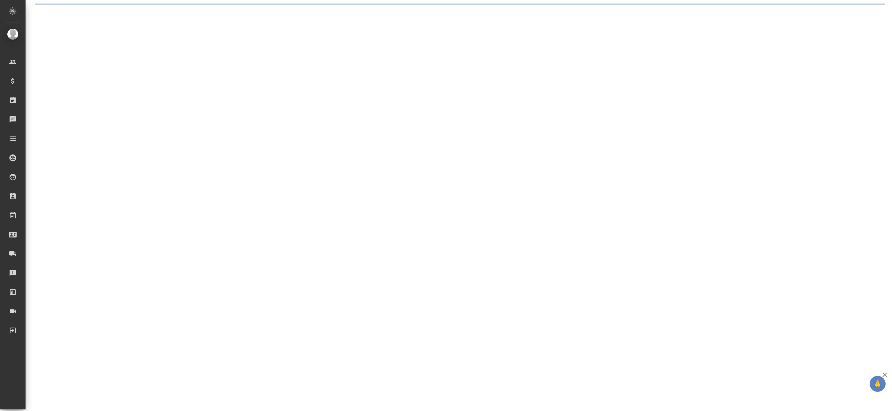
select select "RU"
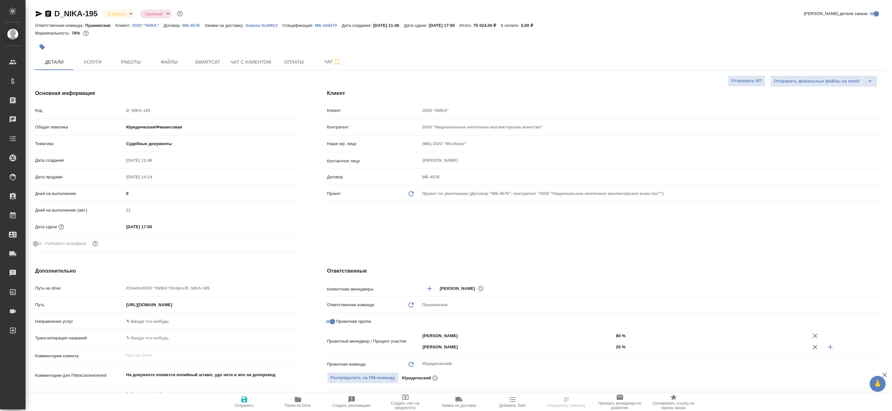
type textarea "x"
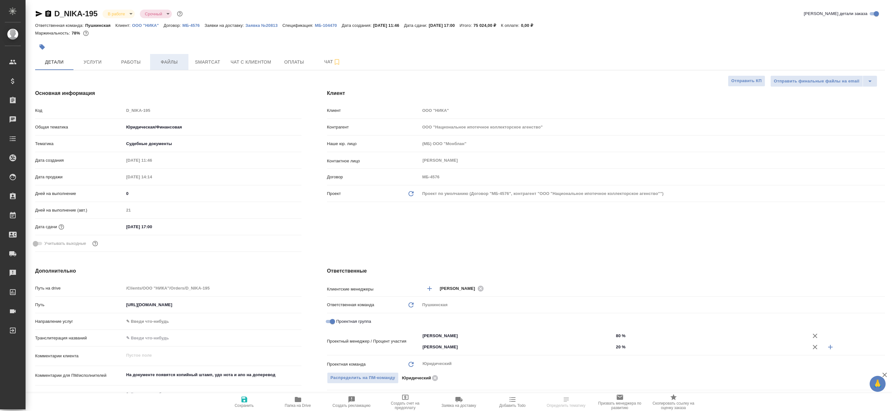
type textarea "x"
click at [171, 62] on span "Файлы" at bounding box center [169, 62] width 31 height 8
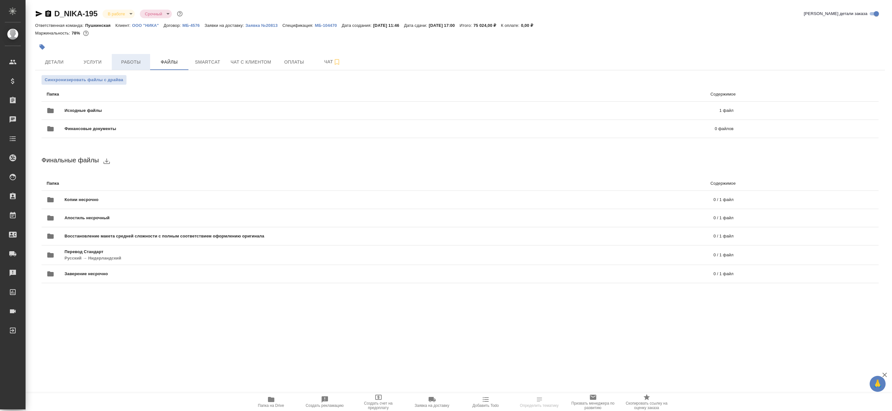
click at [146, 61] on span "Работы" at bounding box center [131, 62] width 31 height 8
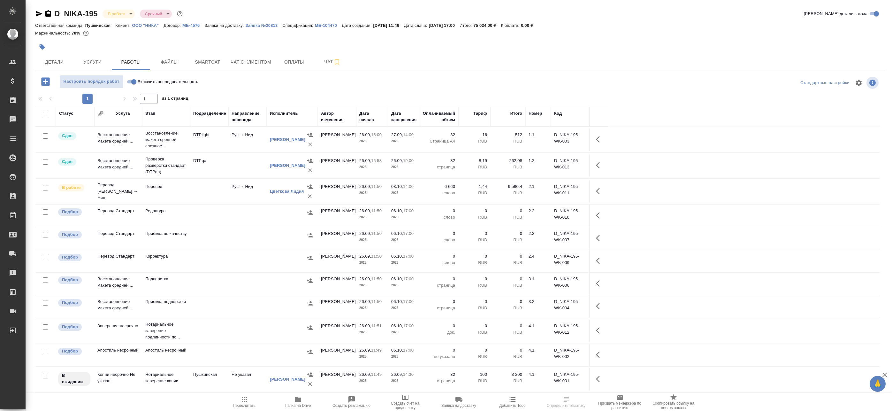
scroll to position [4, 0]
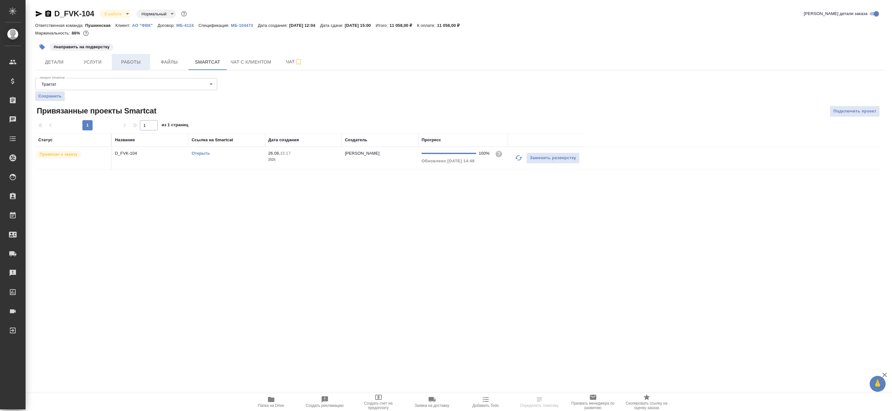
click at [121, 61] on span "Работы" at bounding box center [131, 62] width 31 height 8
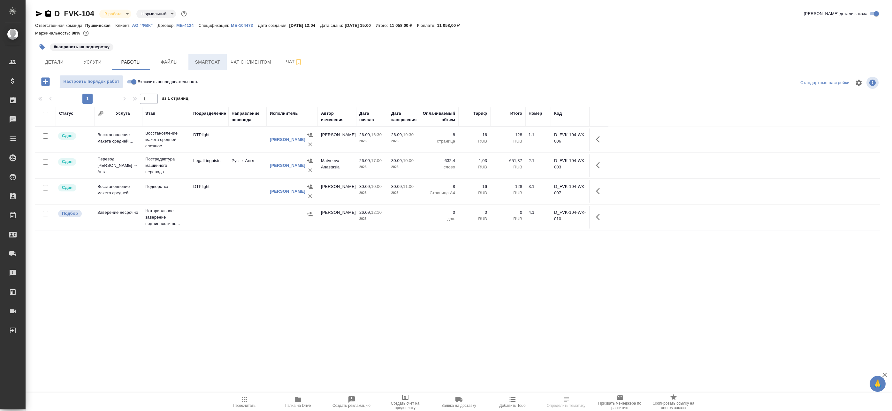
click at [207, 61] on span "Smartcat" at bounding box center [207, 62] width 31 height 8
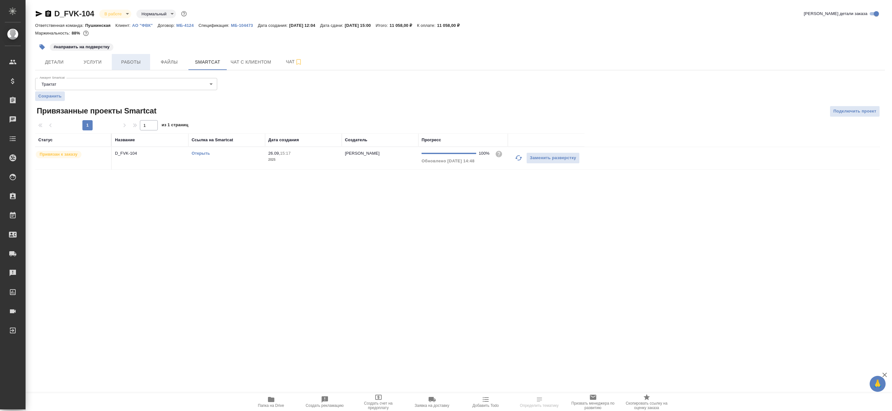
click at [138, 62] on span "Работы" at bounding box center [131, 62] width 31 height 8
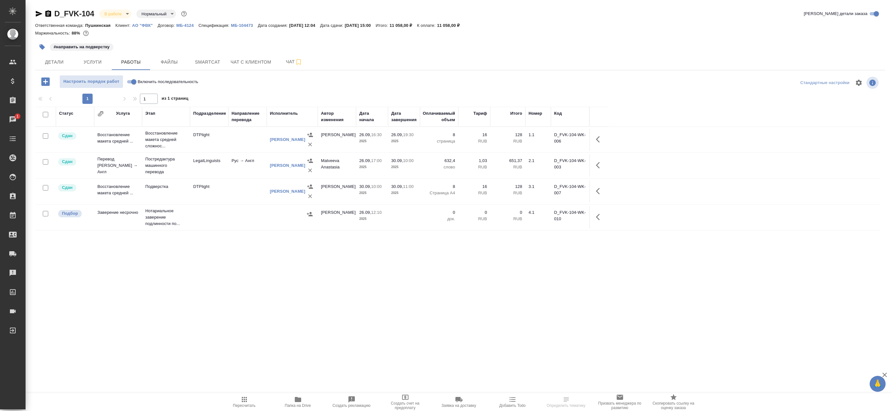
click at [40, 16] on icon "button" at bounding box center [39, 14] width 8 height 8
click at [61, 60] on span "Детали" at bounding box center [54, 62] width 31 height 8
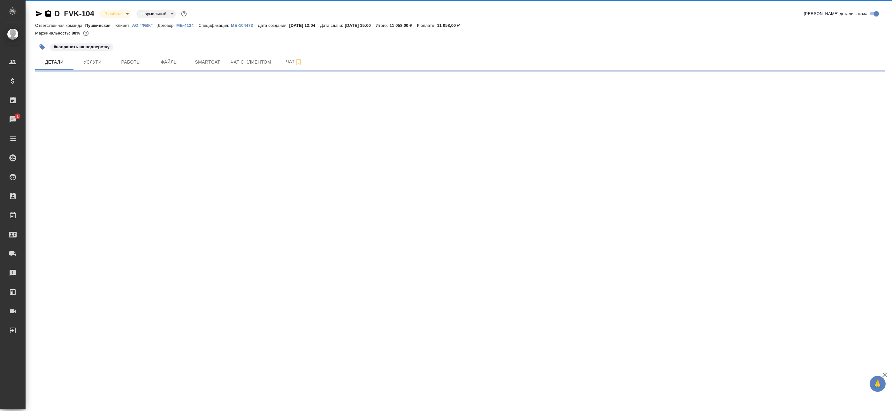
select select "RU"
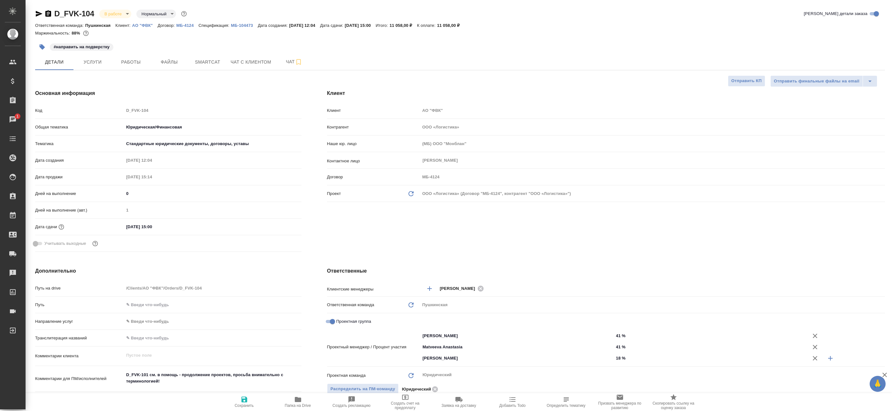
type textarea "x"
click at [171, 60] on span "Файлы" at bounding box center [169, 62] width 31 height 8
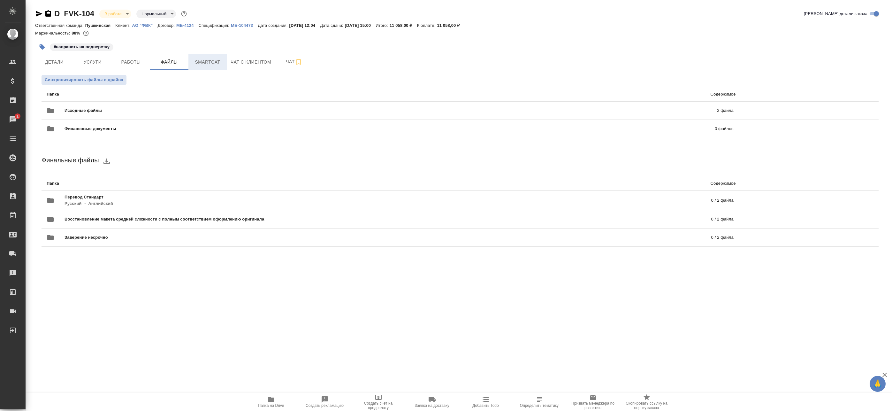
click at [194, 63] on span "Smartcat" at bounding box center [207, 62] width 31 height 8
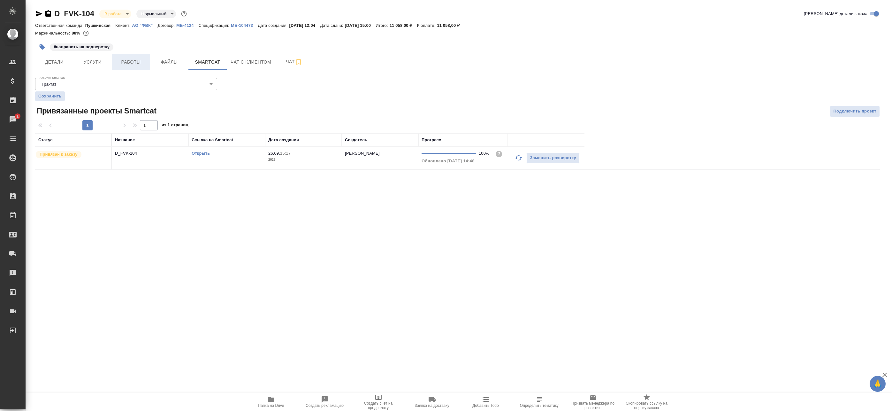
click at [141, 65] on span "Работы" at bounding box center [131, 62] width 31 height 8
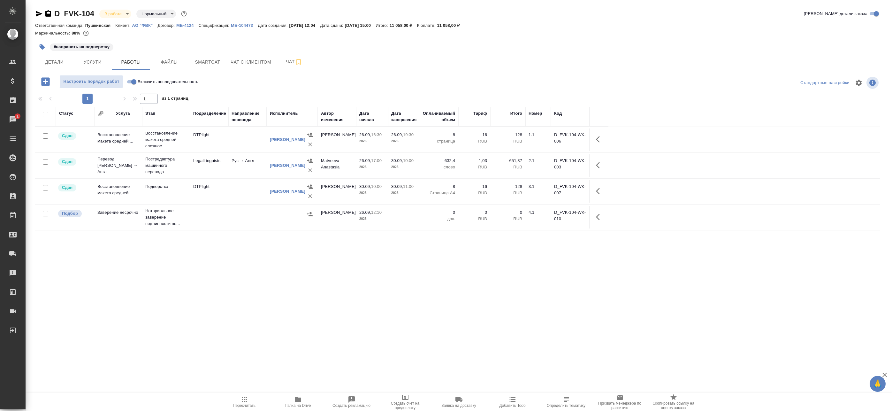
click at [239, 171] on td "Рус → Англ" at bounding box center [247, 165] width 38 height 22
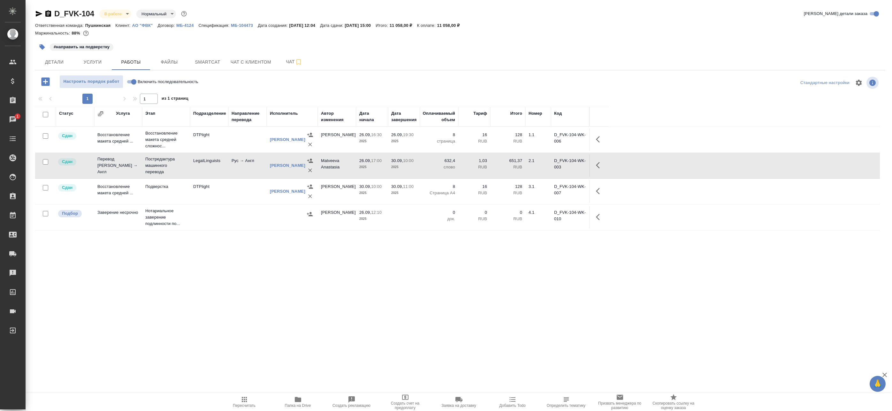
click at [117, 11] on body "🙏 .cls-1 fill:#fff; AWATERA Badanyan Artak Клиенты Спецификации Заказы 1 Чаты T…" at bounding box center [446, 205] width 892 height 411
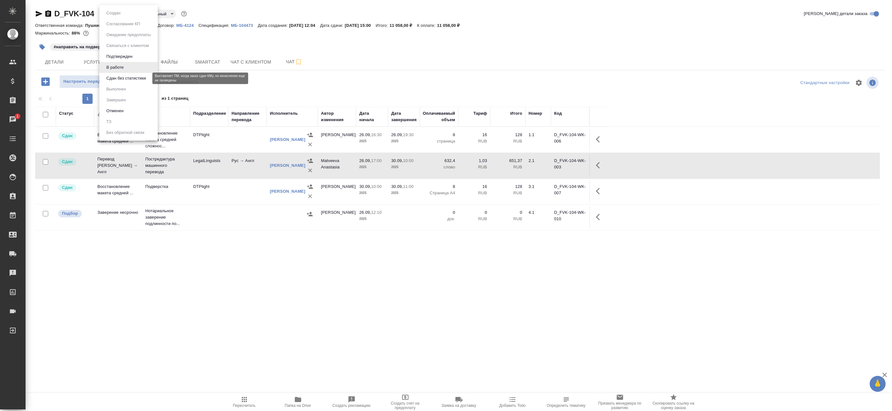
click at [125, 78] on button "Сдан без статистики" at bounding box center [125, 78] width 43 height 7
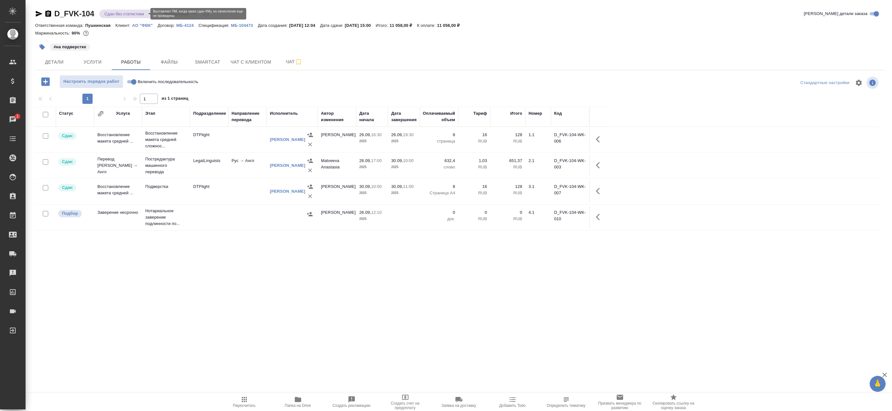
click at [119, 15] on body "🙏 .cls-1 fill:#fff; AWATERA Badanyan Artak Клиенты Спецификации Заказы 1 Чаты T…" at bounding box center [446, 205] width 892 height 411
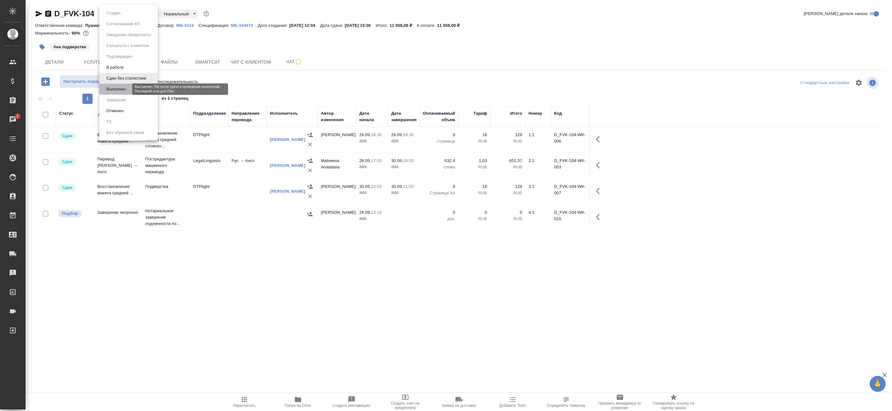
click at [123, 89] on button "Выполнен" at bounding box center [115, 89] width 23 height 7
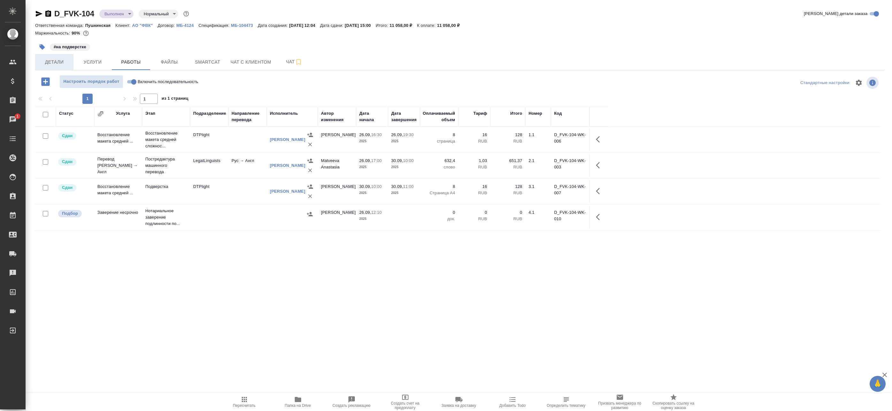
click at [50, 58] on span "Детали" at bounding box center [54, 62] width 31 height 8
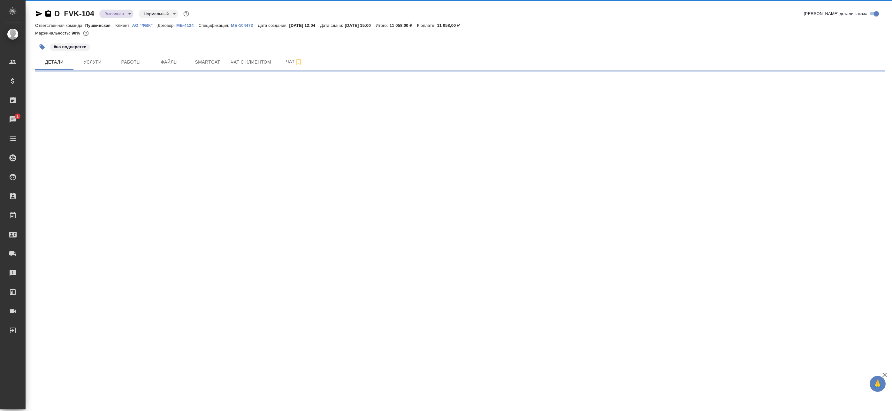
select select "RU"
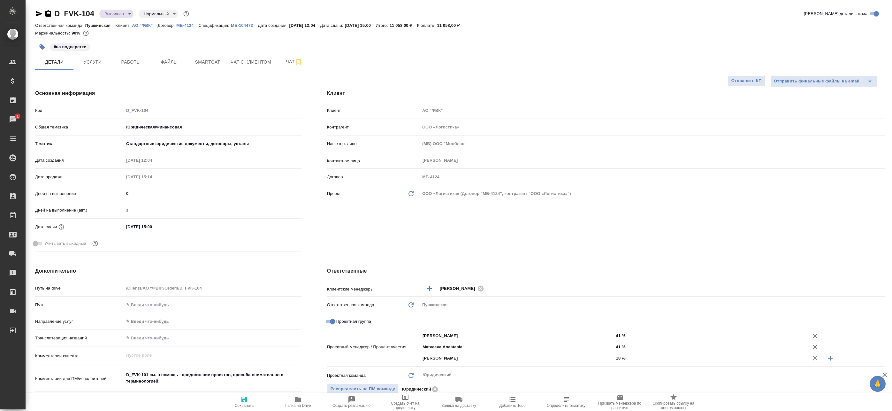
type textarea "x"
click at [126, 59] on span "Работы" at bounding box center [131, 62] width 31 height 8
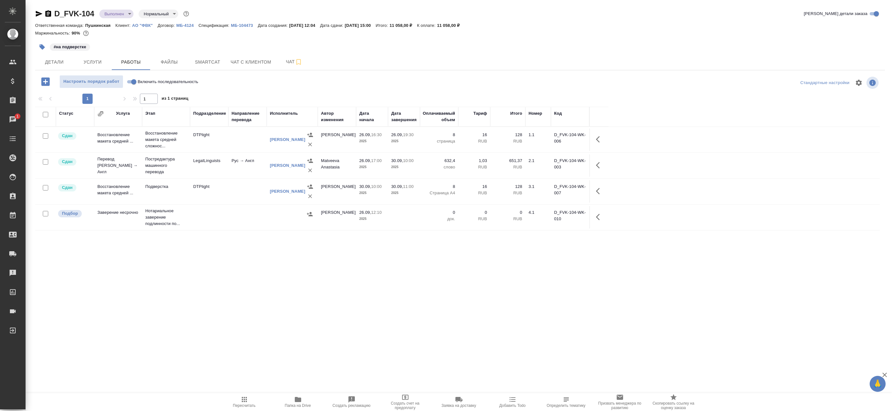
click at [227, 193] on td "DTPlight" at bounding box center [209, 191] width 38 height 22
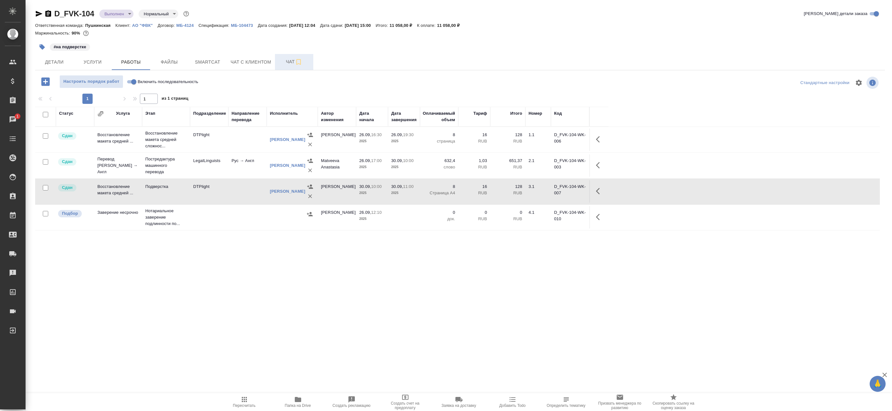
click at [284, 65] on span "Чат" at bounding box center [294, 62] width 31 height 8
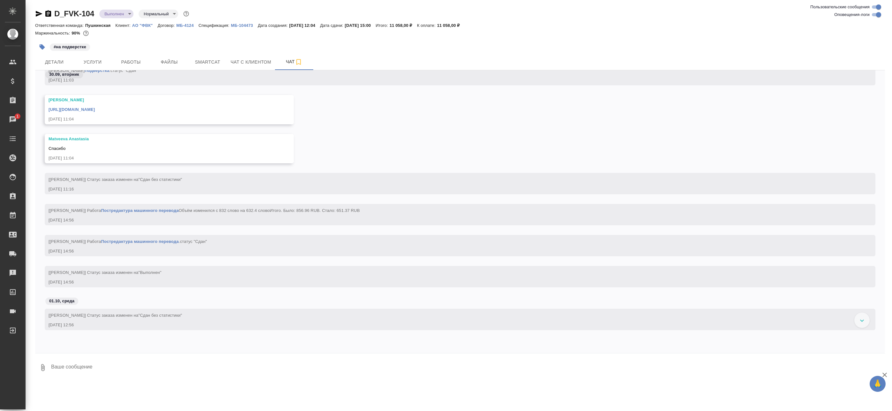
scroll to position [1841, 0]
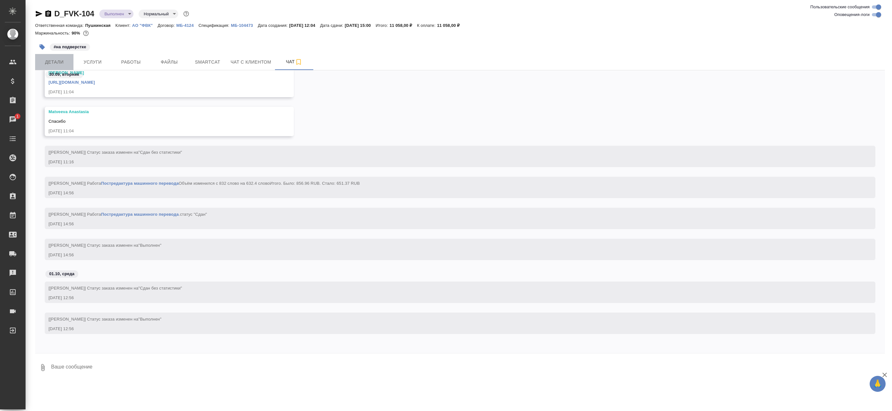
click at [53, 64] on span "Детали" at bounding box center [54, 62] width 31 height 8
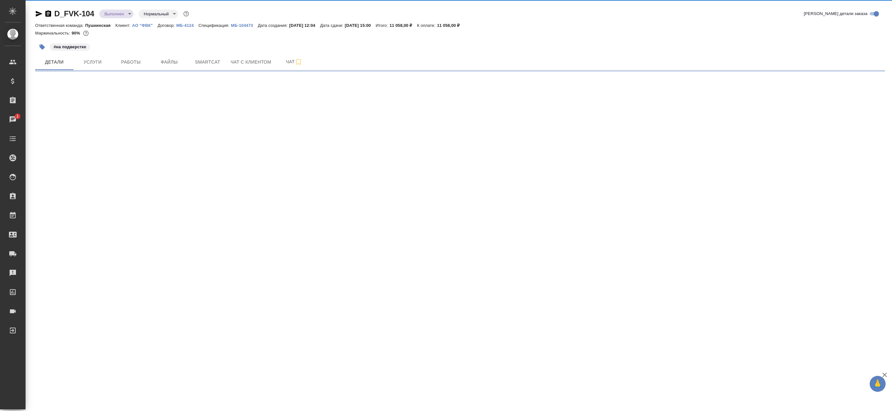
select select "RU"
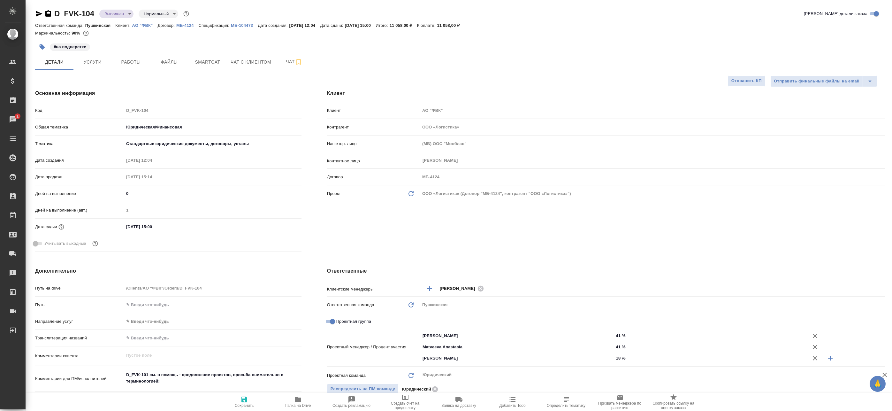
click at [40, 15] on icon "button" at bounding box center [39, 14] width 8 height 8
type textarea "x"
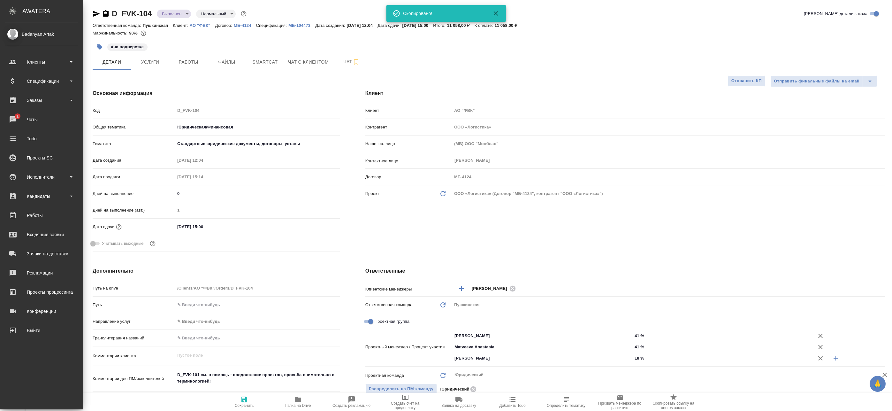
type textarea "x"
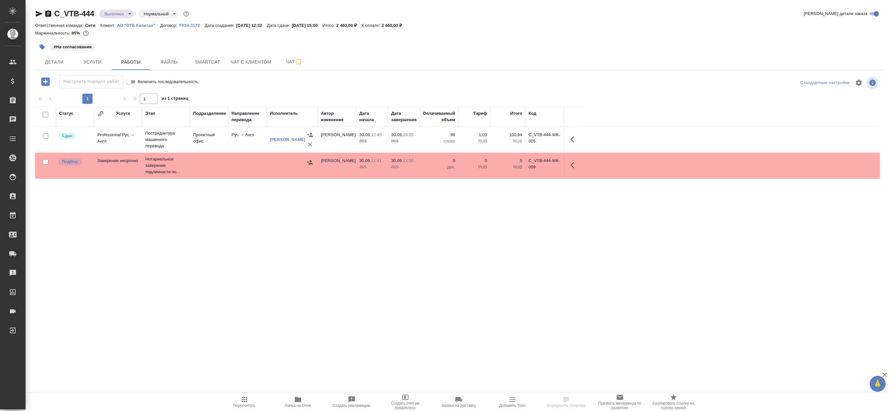
click at [48, 13] on icon "button" at bounding box center [48, 13] width 6 height 6
click at [40, 13] on icon "button" at bounding box center [39, 14] width 7 height 6
click at [218, 323] on div "Статус Услуга Этап Подразделение Направление перевода Исполнитель Автор изменен…" at bounding box center [457, 250] width 845 height 287
click at [254, 224] on div "Статус Услуга Этап Подразделение Направление перевода Исполнитель Автор изменен…" at bounding box center [457, 250] width 845 height 287
click at [400, 348] on div "Статус Услуга Этап Подразделение Направление перевода Исполнитель Автор изменен…" at bounding box center [457, 250] width 845 height 287
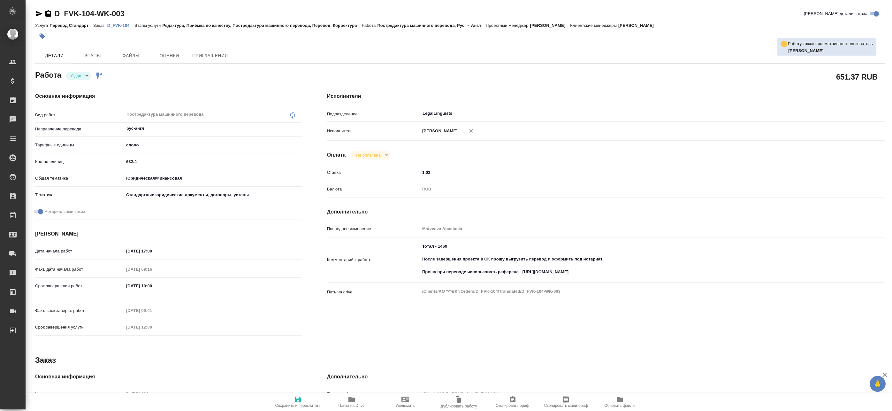
type textarea "x"
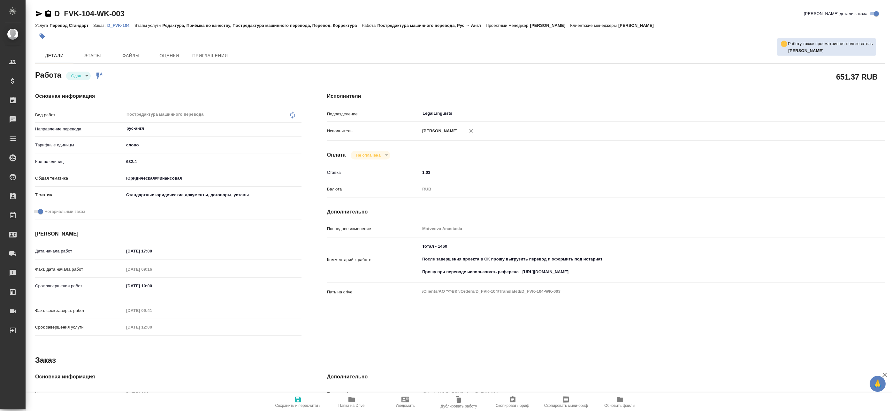
type textarea "x"
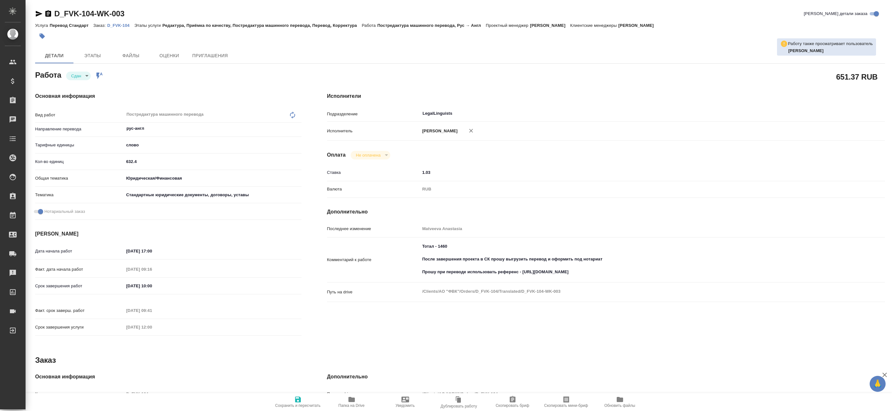
type textarea "x"
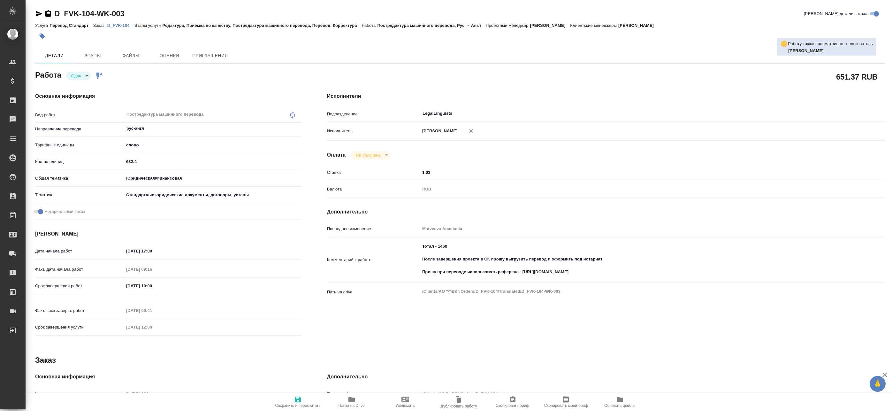
type textarea "x"
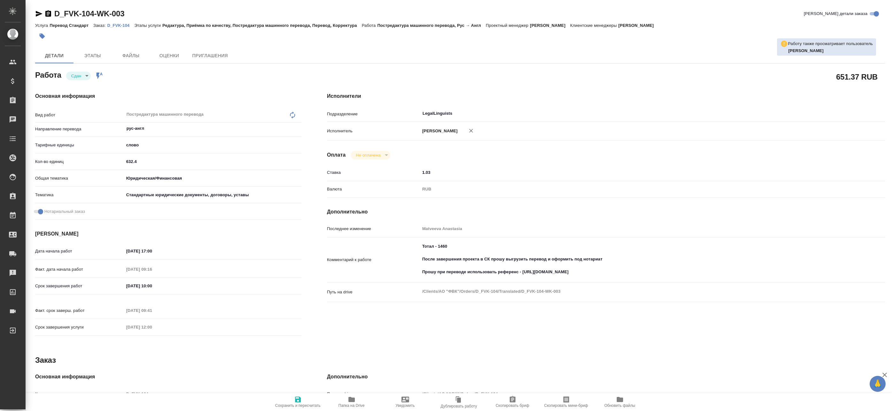
type textarea "x"
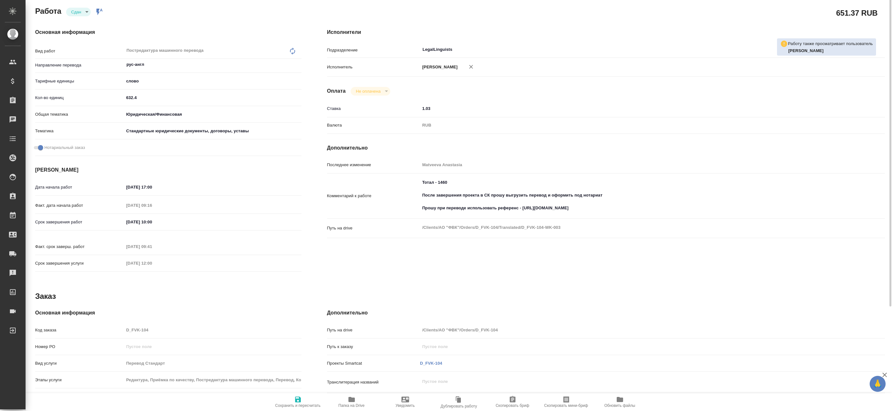
scroll to position [96, 0]
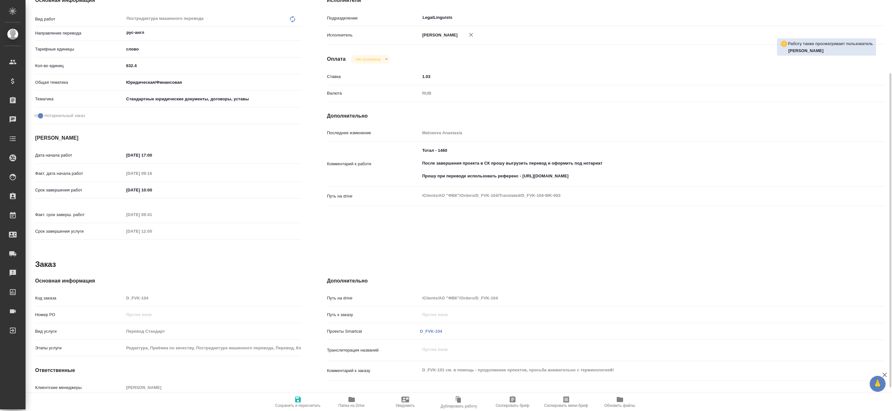
click at [358, 402] on span "Папка на Drive" at bounding box center [352, 401] width 46 height 12
type textarea "x"
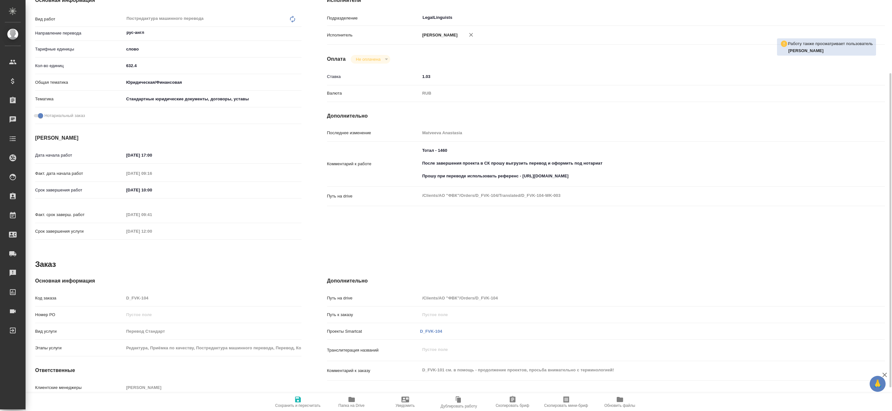
type textarea "x"
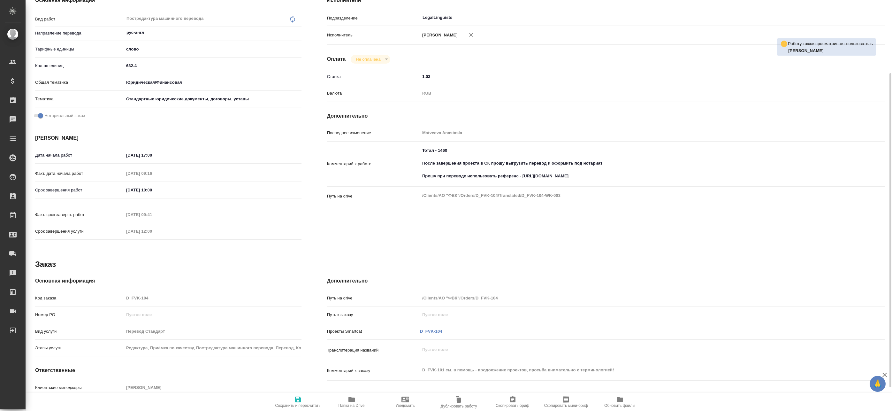
type textarea "x"
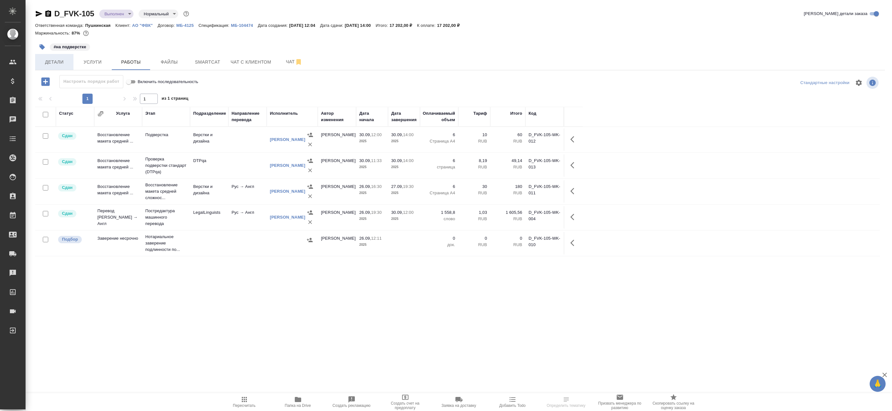
click at [54, 61] on span "Детали" at bounding box center [54, 62] width 31 height 8
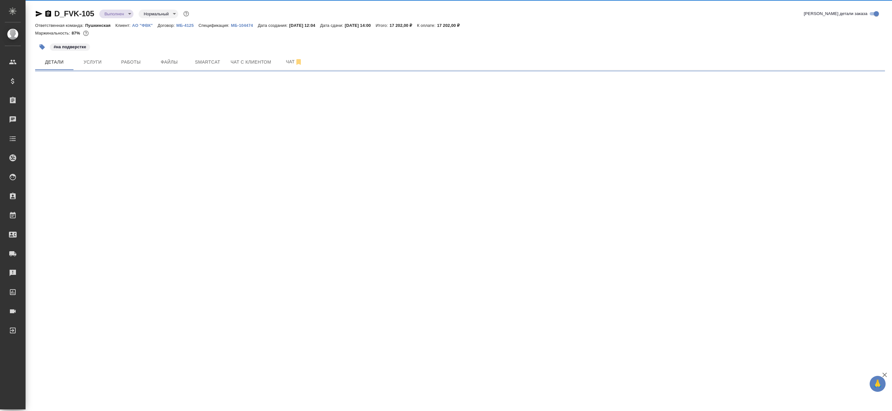
select select "RU"
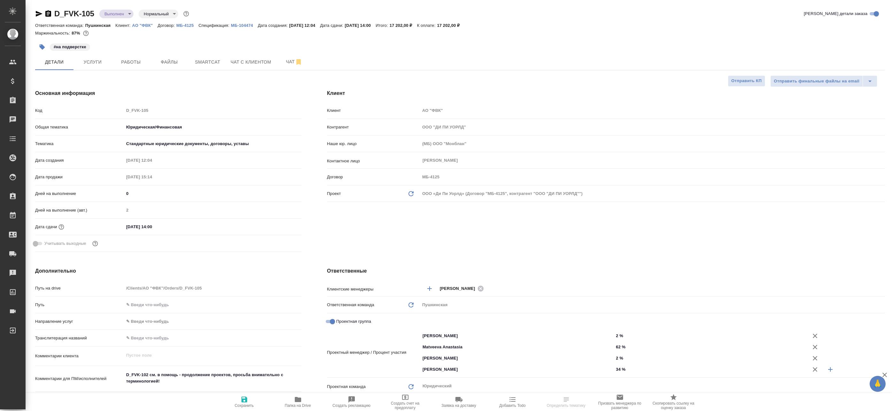
type textarea "x"
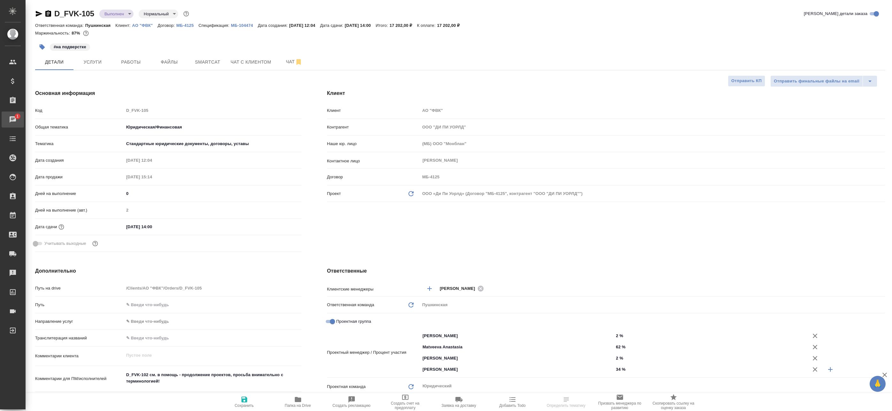
type textarea "x"
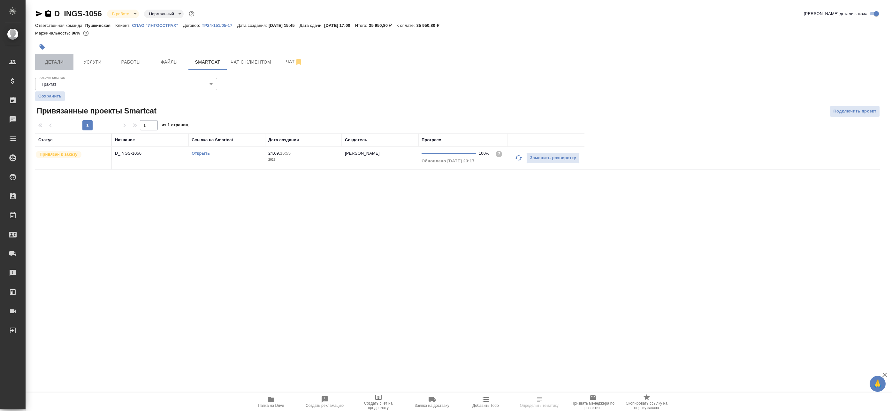
click at [46, 61] on span "Детали" at bounding box center [54, 62] width 31 height 8
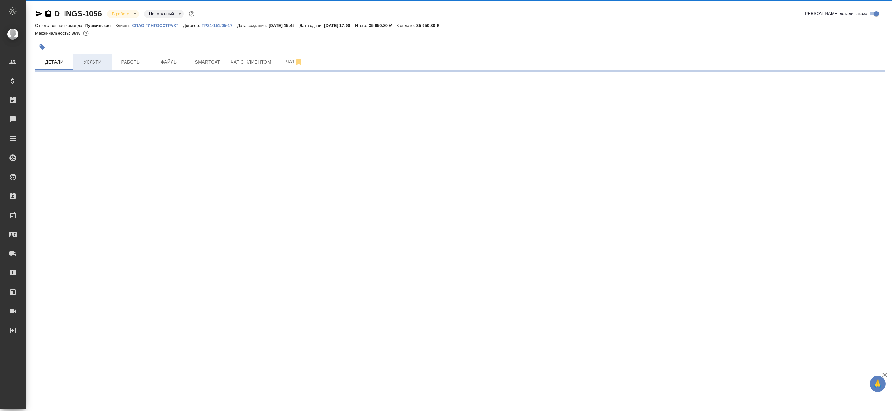
select select "RU"
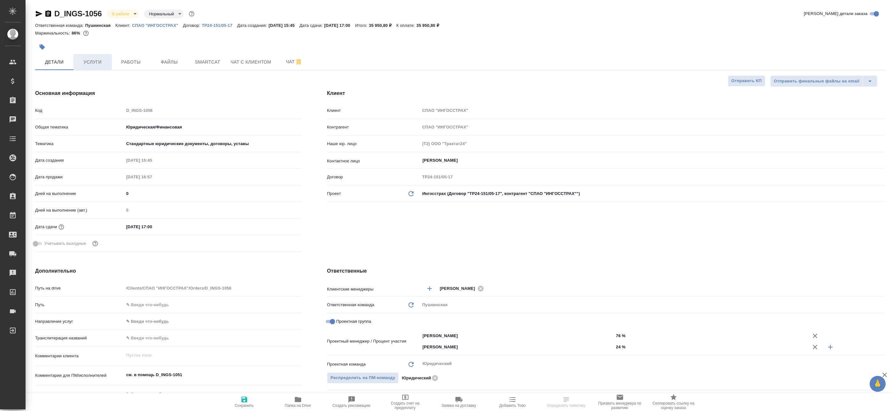
type textarea "x"
click at [125, 65] on span "Работы" at bounding box center [131, 62] width 31 height 8
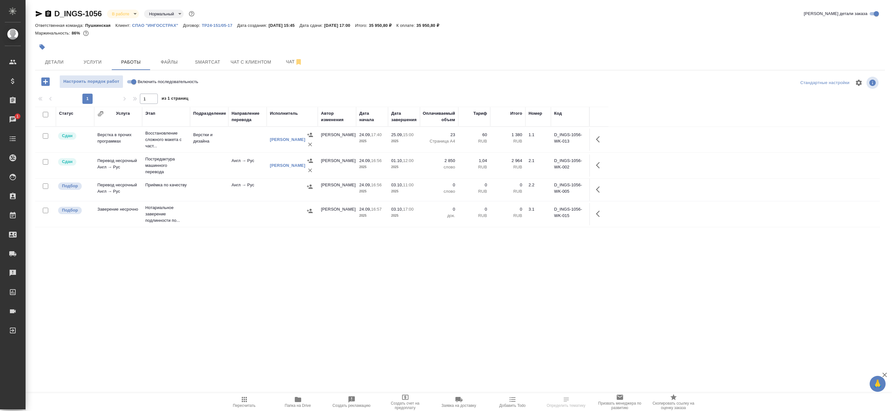
click at [232, 169] on td "Англ → Рус" at bounding box center [247, 165] width 38 height 22
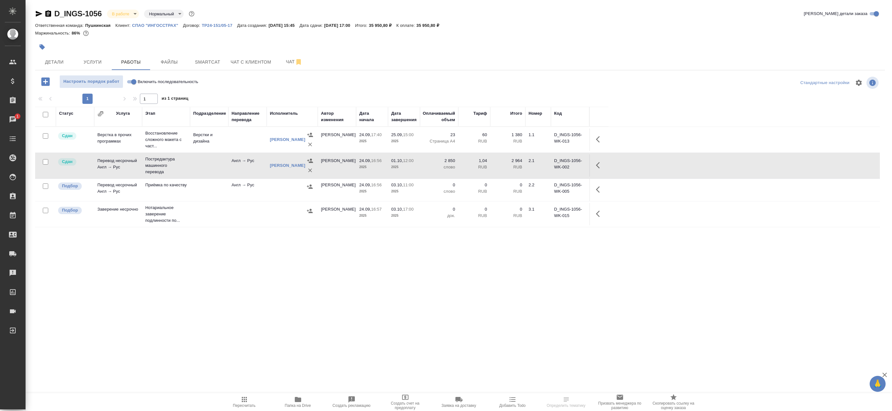
click at [232, 169] on td "Англ → Рус" at bounding box center [247, 165] width 38 height 22
click at [221, 61] on span "Smartcat" at bounding box center [207, 62] width 31 height 8
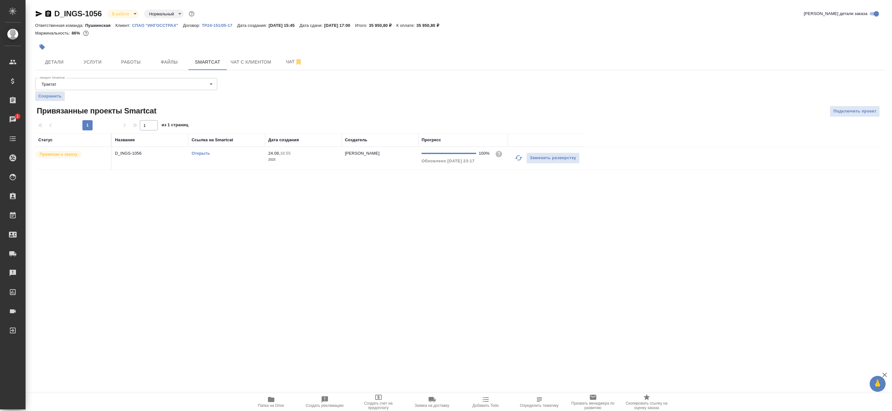
click at [202, 151] on link "Открыть" at bounding box center [201, 153] width 18 height 5
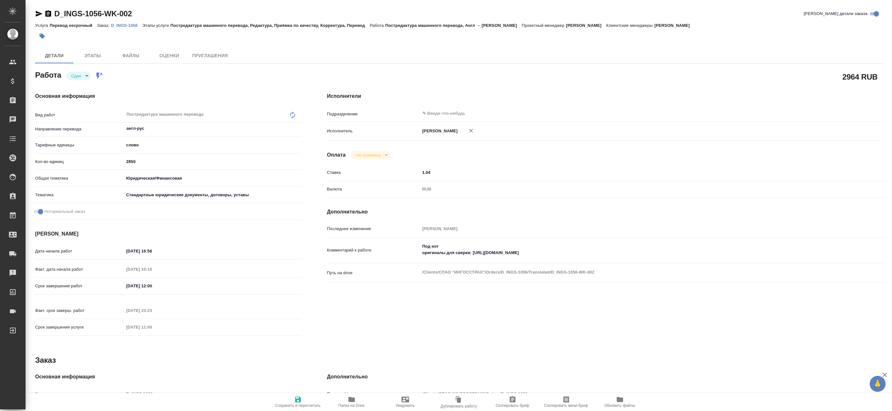
type textarea "x"
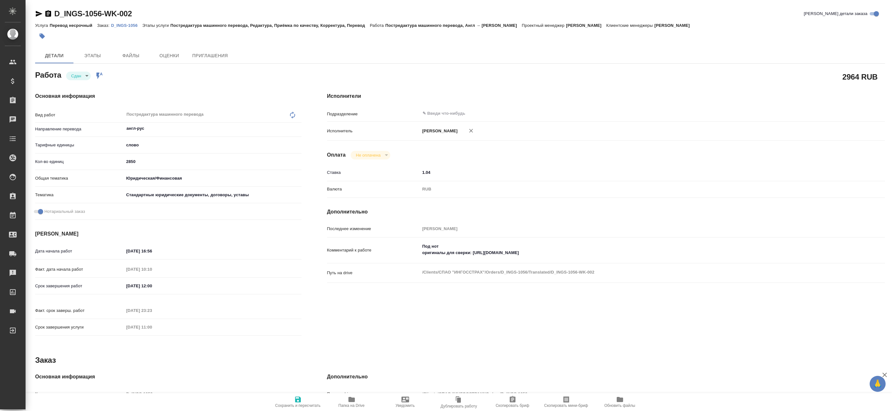
type textarea "x"
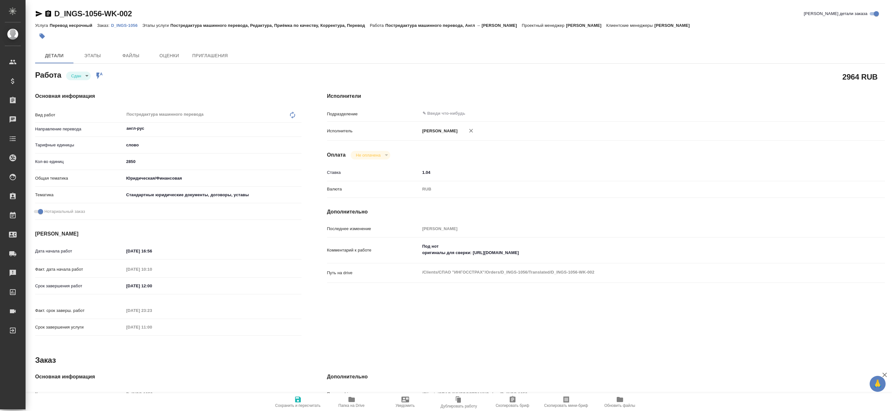
type textarea "x"
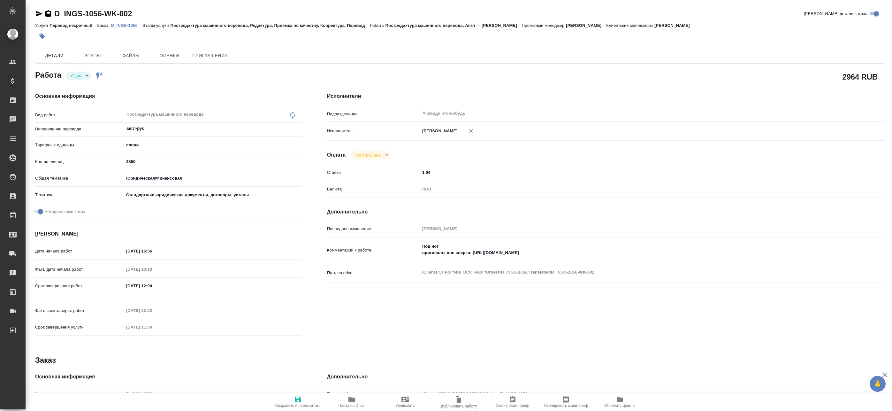
type textarea "x"
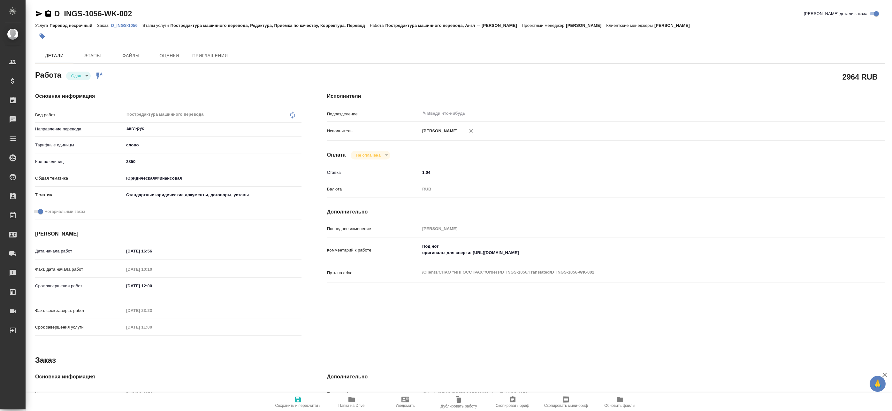
type textarea "x"
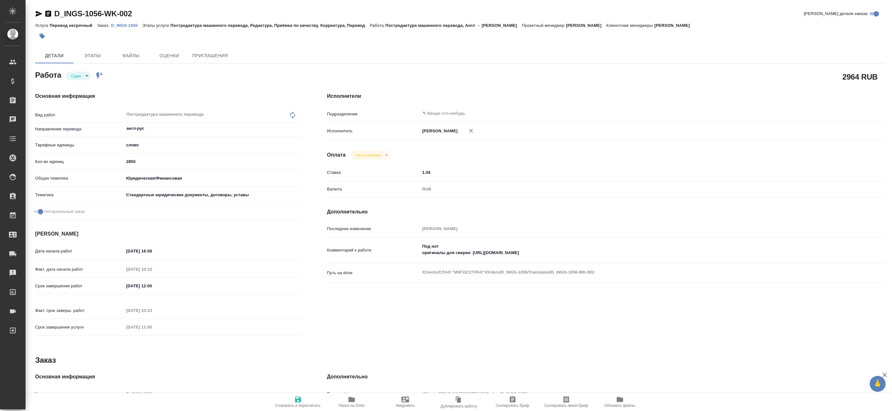
type textarea "x"
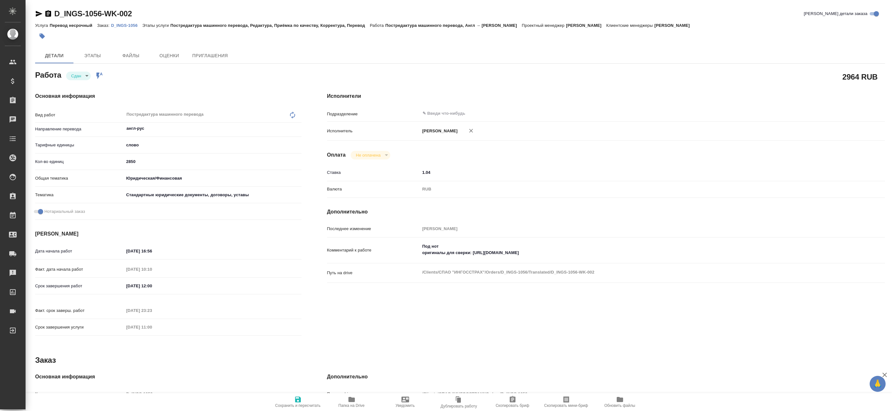
click at [350, 401] on icon "button" at bounding box center [351, 399] width 6 height 5
type textarea "x"
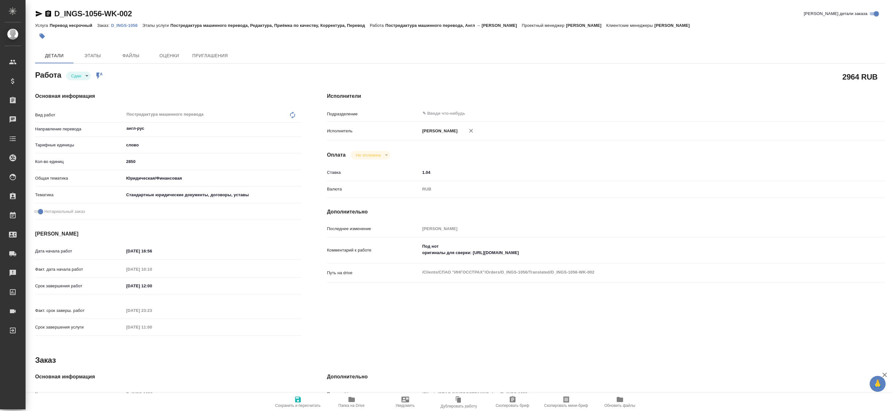
type textarea "x"
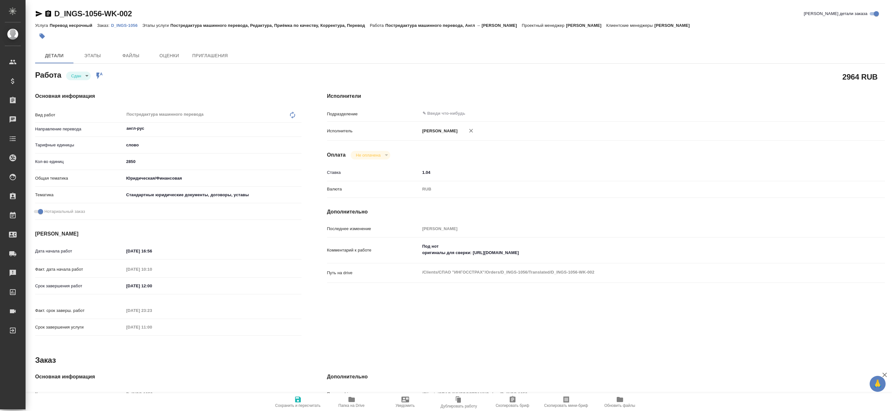
type textarea "x"
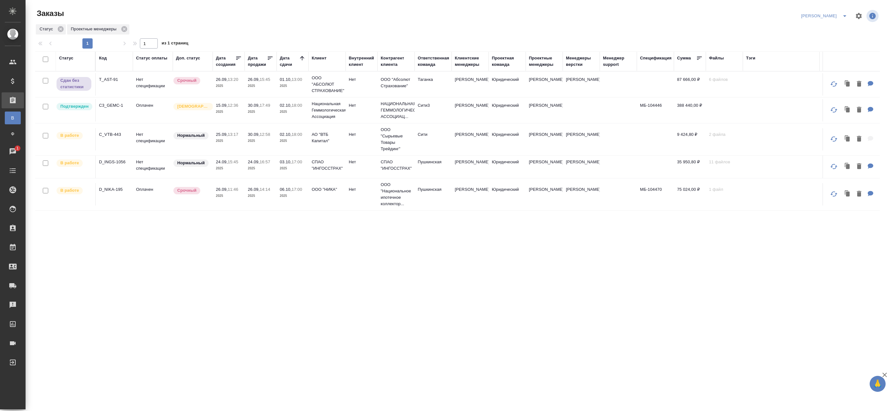
click at [651, 229] on div "Статус Код Статус оплаты Доп. статус Дата создания Дата продажи Дата сдачи Клие…" at bounding box center [457, 242] width 845 height 383
click at [326, 225] on div "Статус Код Статус оплаты Доп. статус Дата создания Дата продажи Дата сдачи Клие…" at bounding box center [457, 242] width 845 height 383
click at [838, 19] on button "split button" at bounding box center [844, 16] width 13 height 10
click at [832, 34] on li "leagal" at bounding box center [832, 29] width 27 height 10
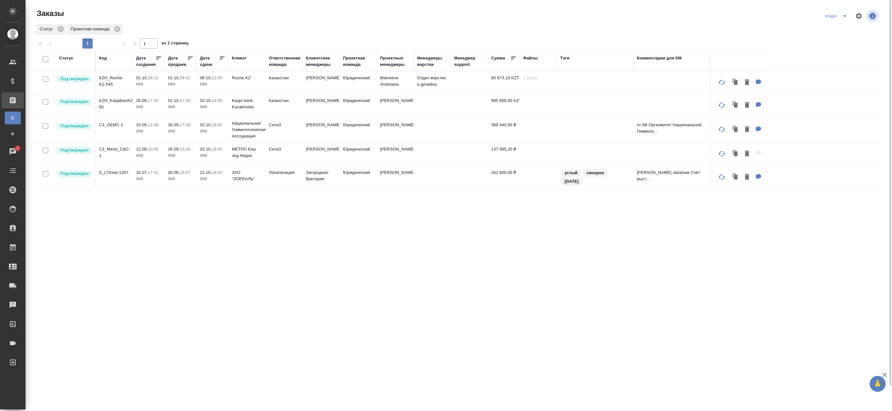
click at [418, 161] on td at bounding box center [432, 154] width 37 height 22
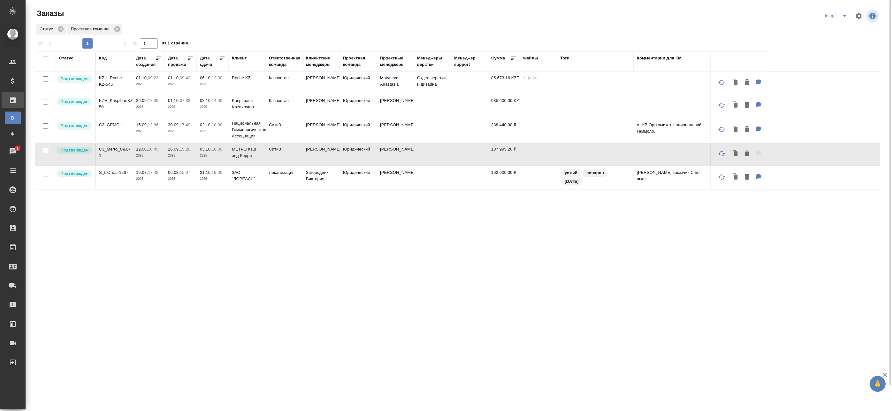
click at [419, 172] on td at bounding box center [432, 177] width 37 height 22
